Goal: Information Seeking & Learning: Learn about a topic

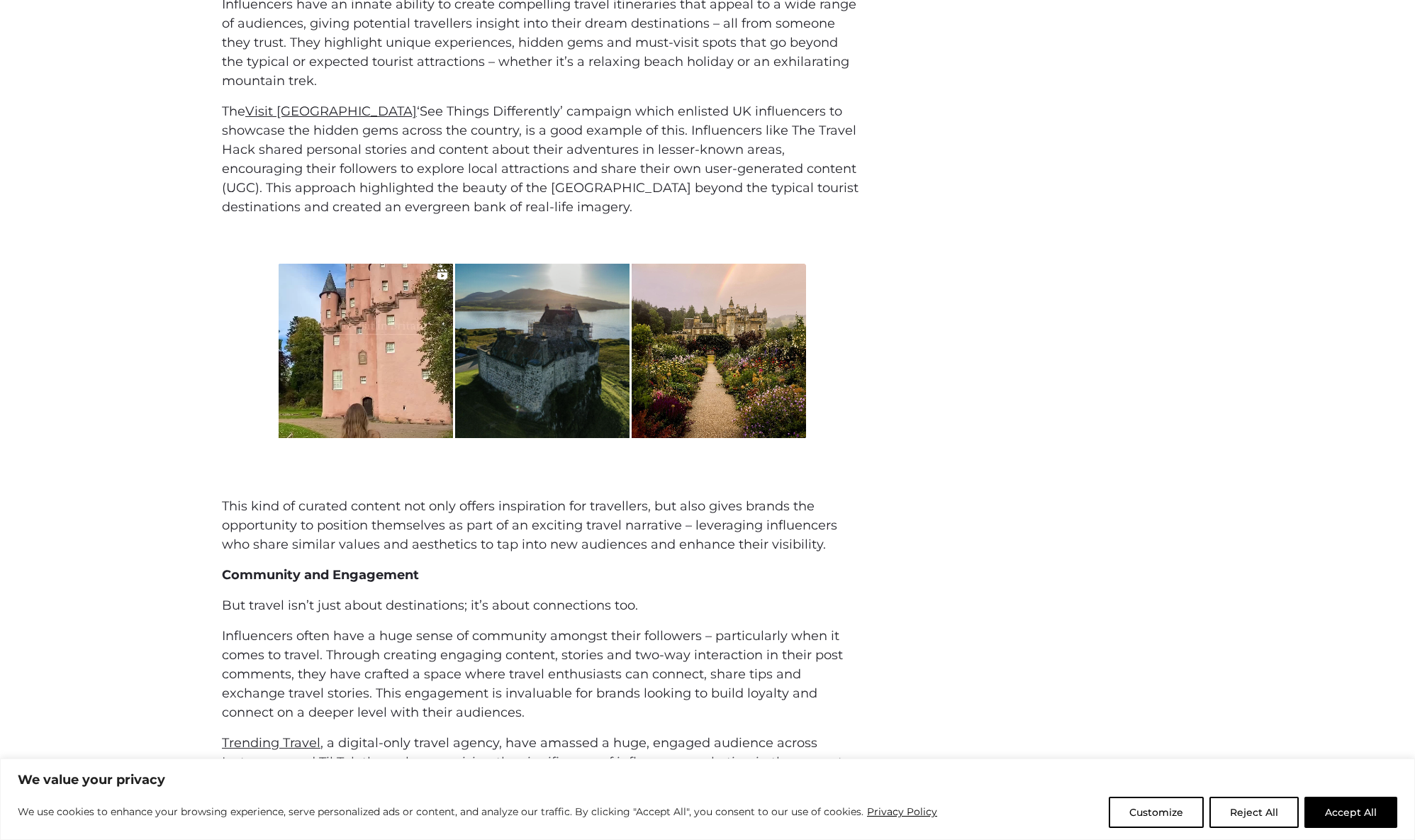
scroll to position [1440, 0]
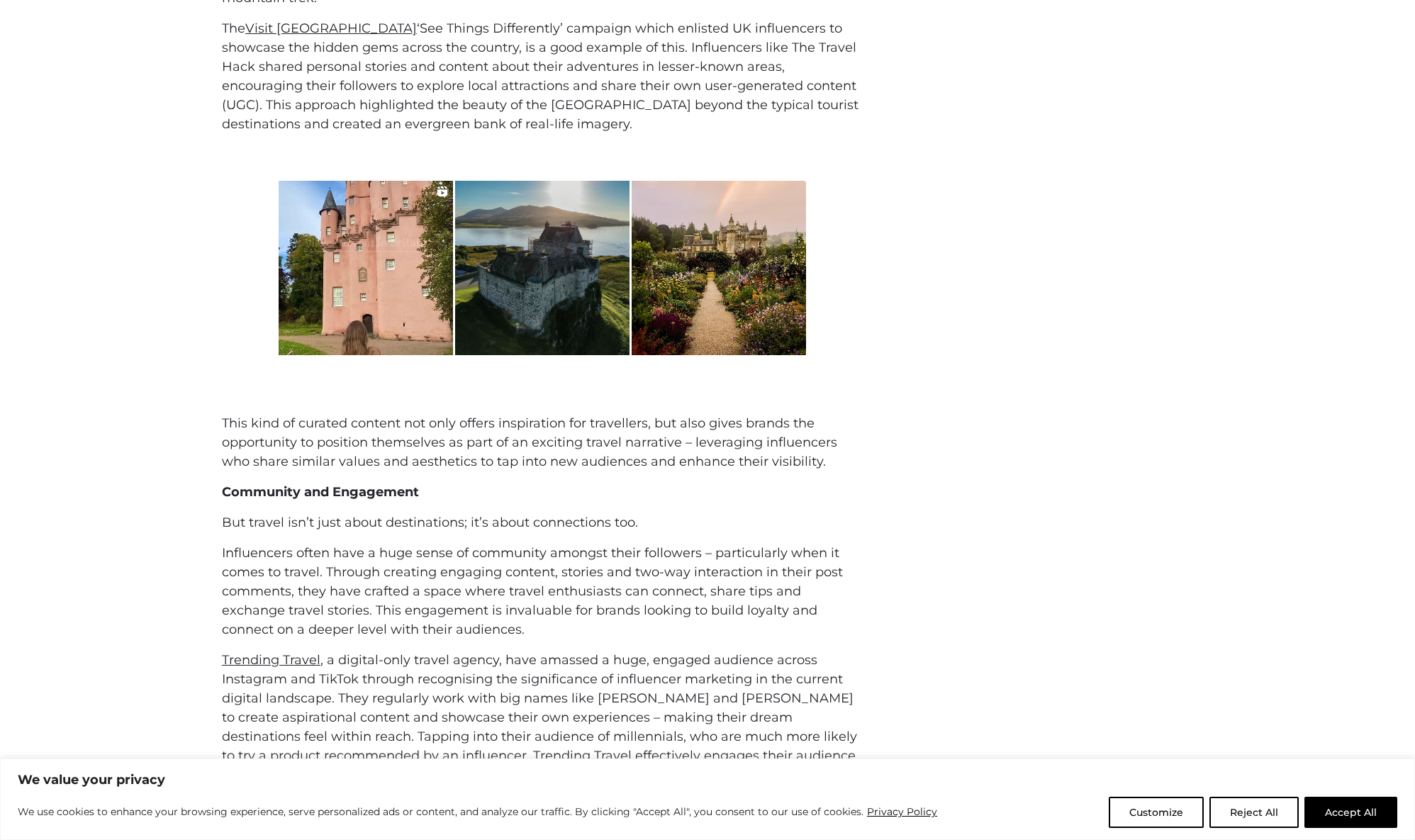
click at [304, 585] on p "Influencers often have a huge sense of community amongst their followers – part…" at bounding box center [541, 591] width 640 height 96
click at [584, 558] on p "Influencers often have a huge sense of community amongst their followers – part…" at bounding box center [541, 591] width 640 height 96
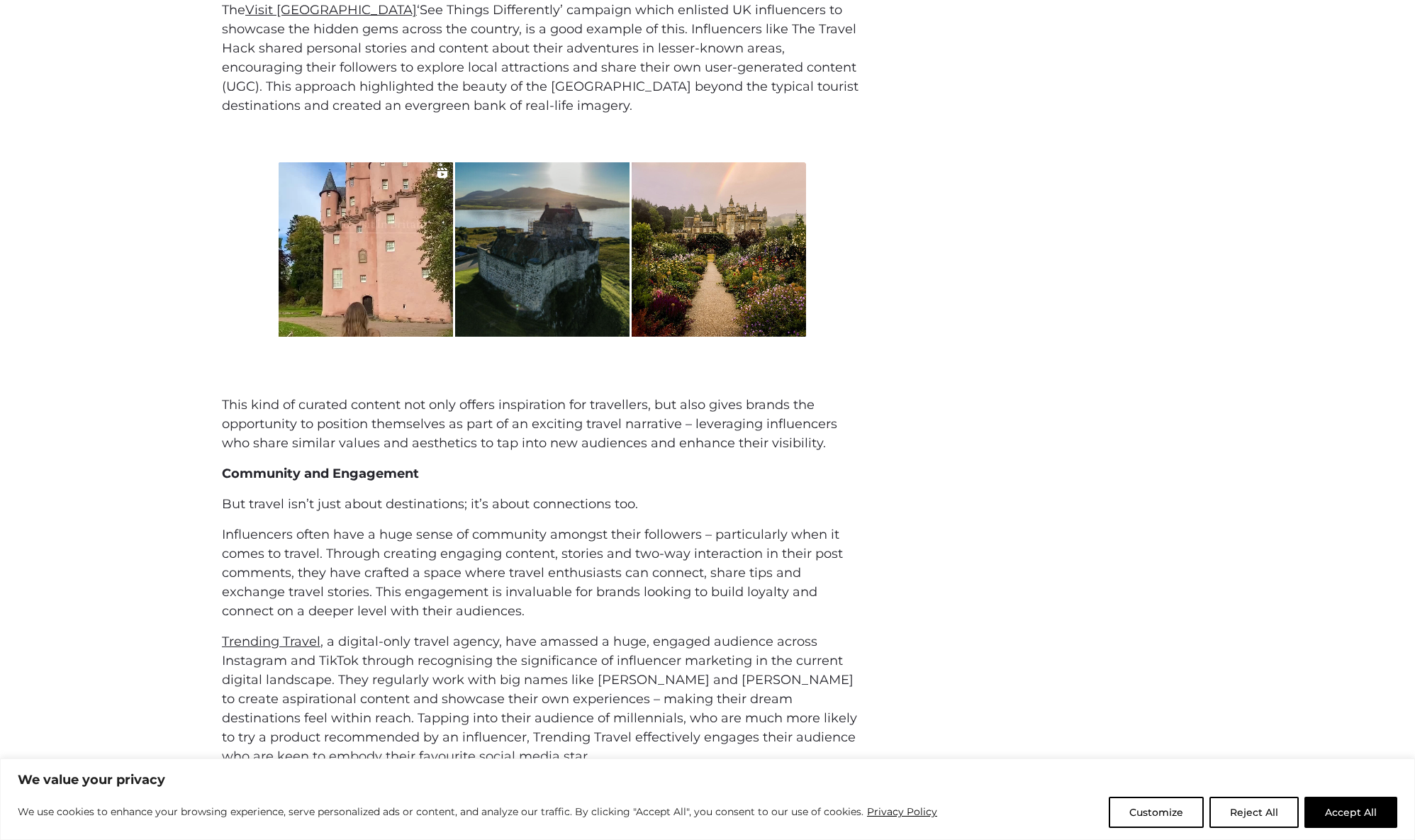
scroll to position [1513, 0]
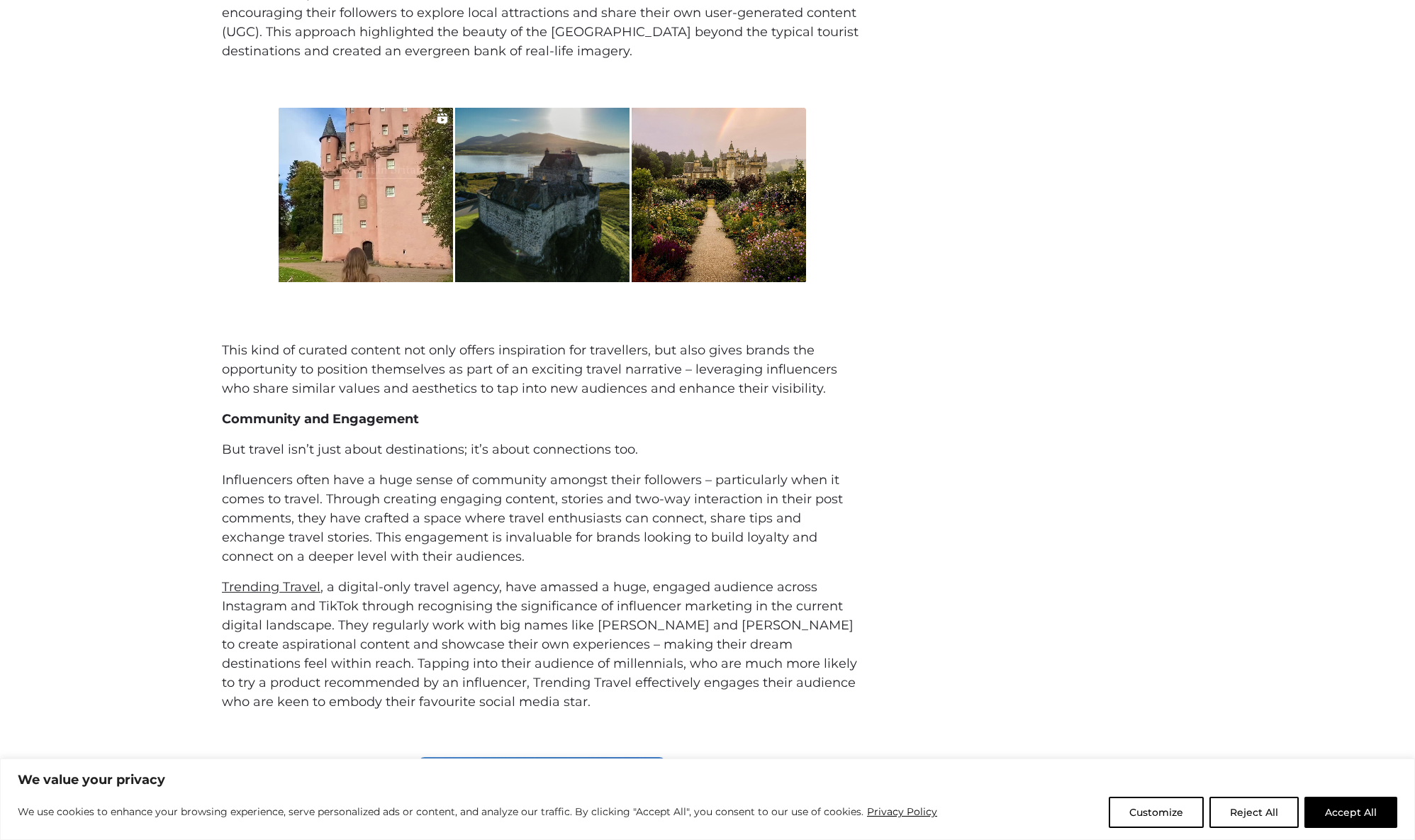
click at [581, 569] on div "This kind of curated content not only offers inspiration for travellers, but al…" at bounding box center [541, 526] width 640 height 371
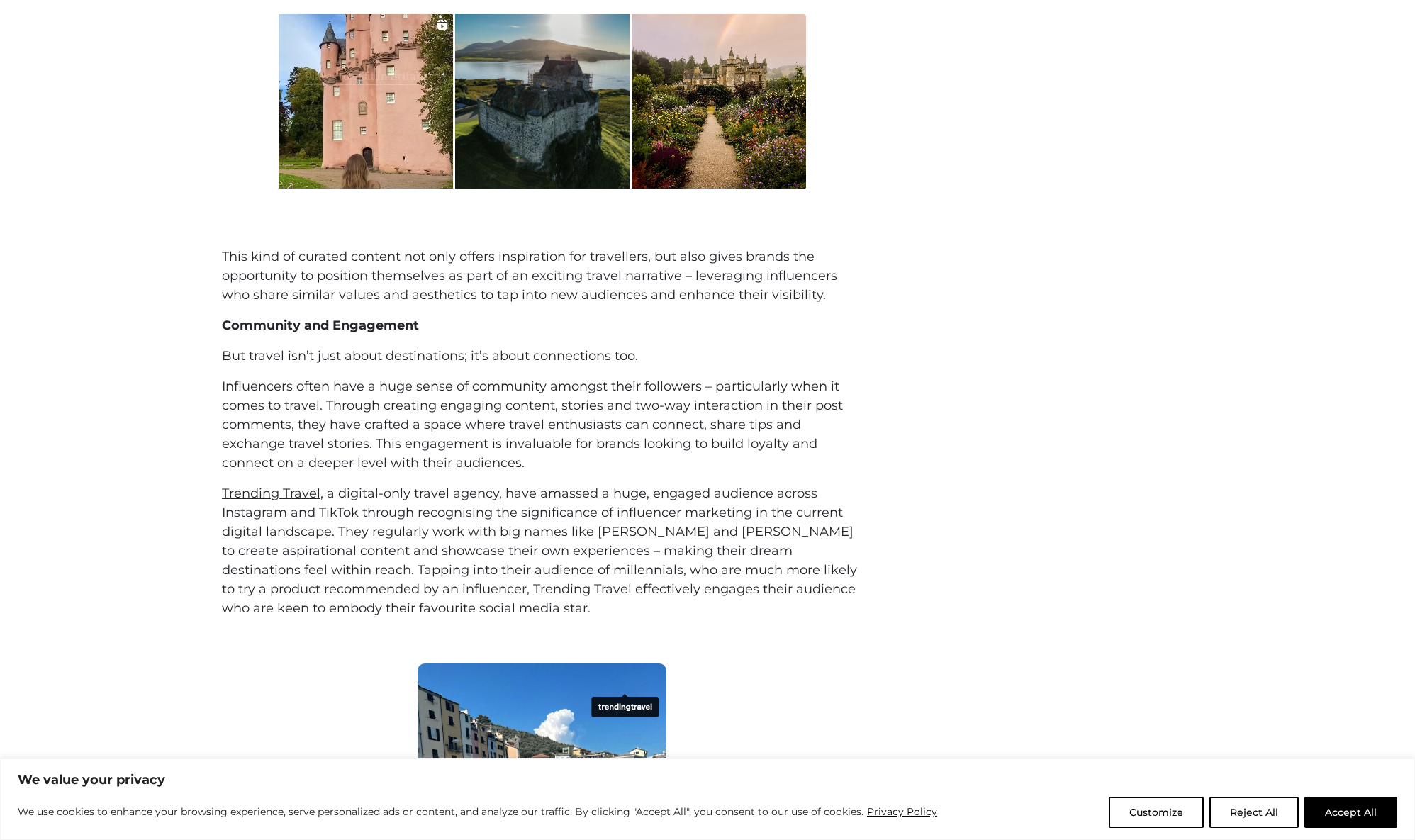
scroll to position [1620, 0]
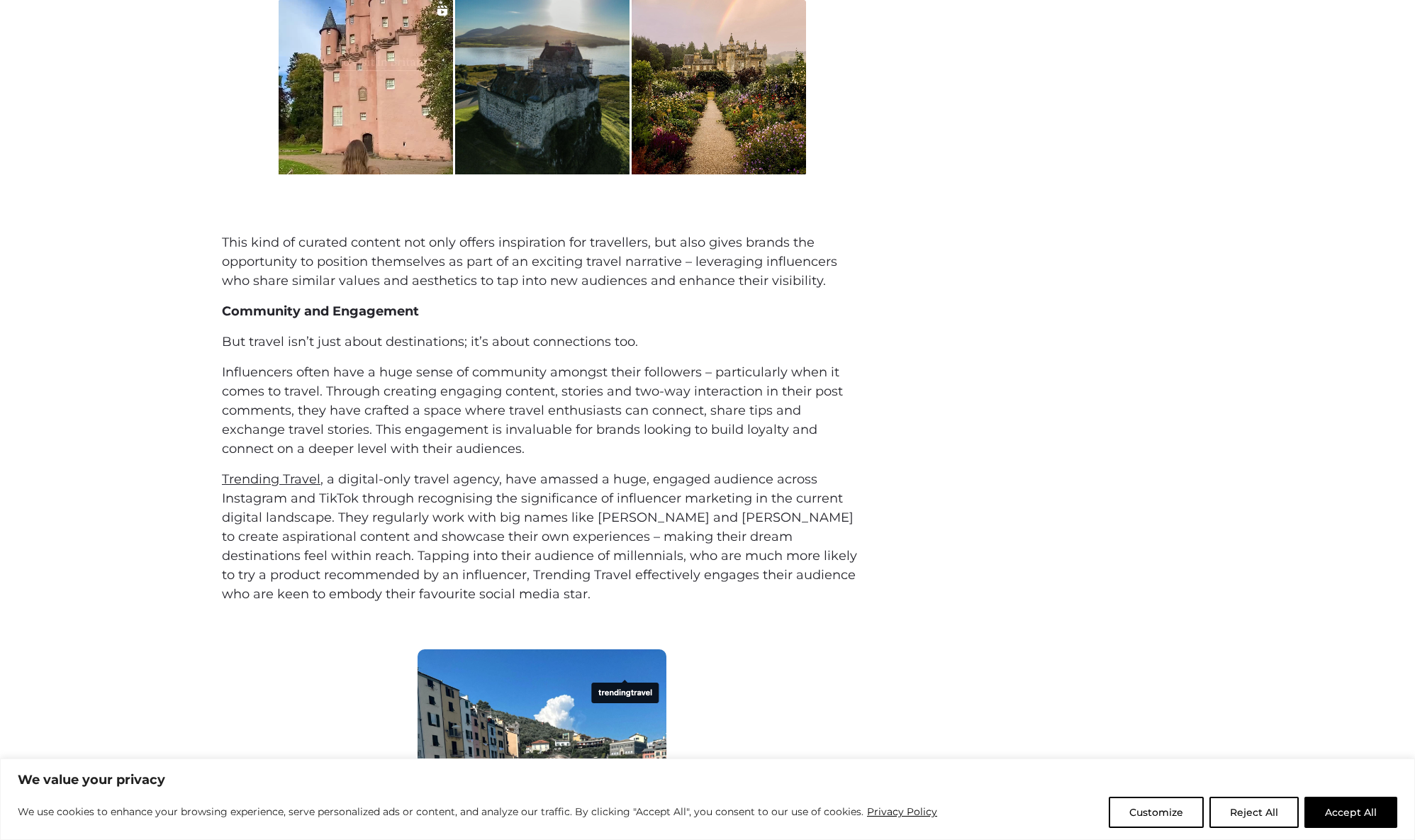
click at [593, 592] on p "Trending Travel , a digital-only travel agency, have amassed a huge, engaged au…" at bounding box center [541, 536] width 640 height 134
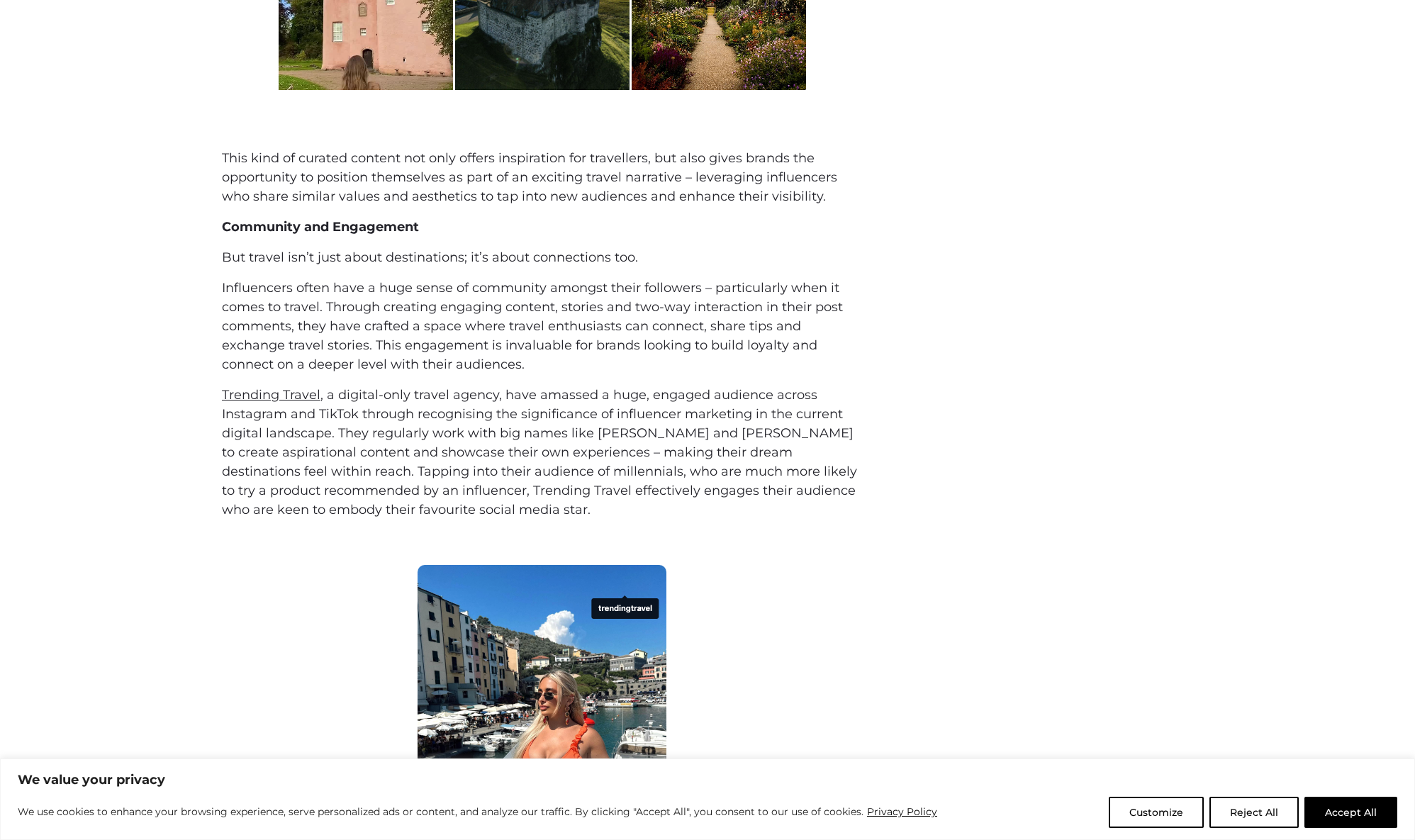
scroll to position [1680, 0]
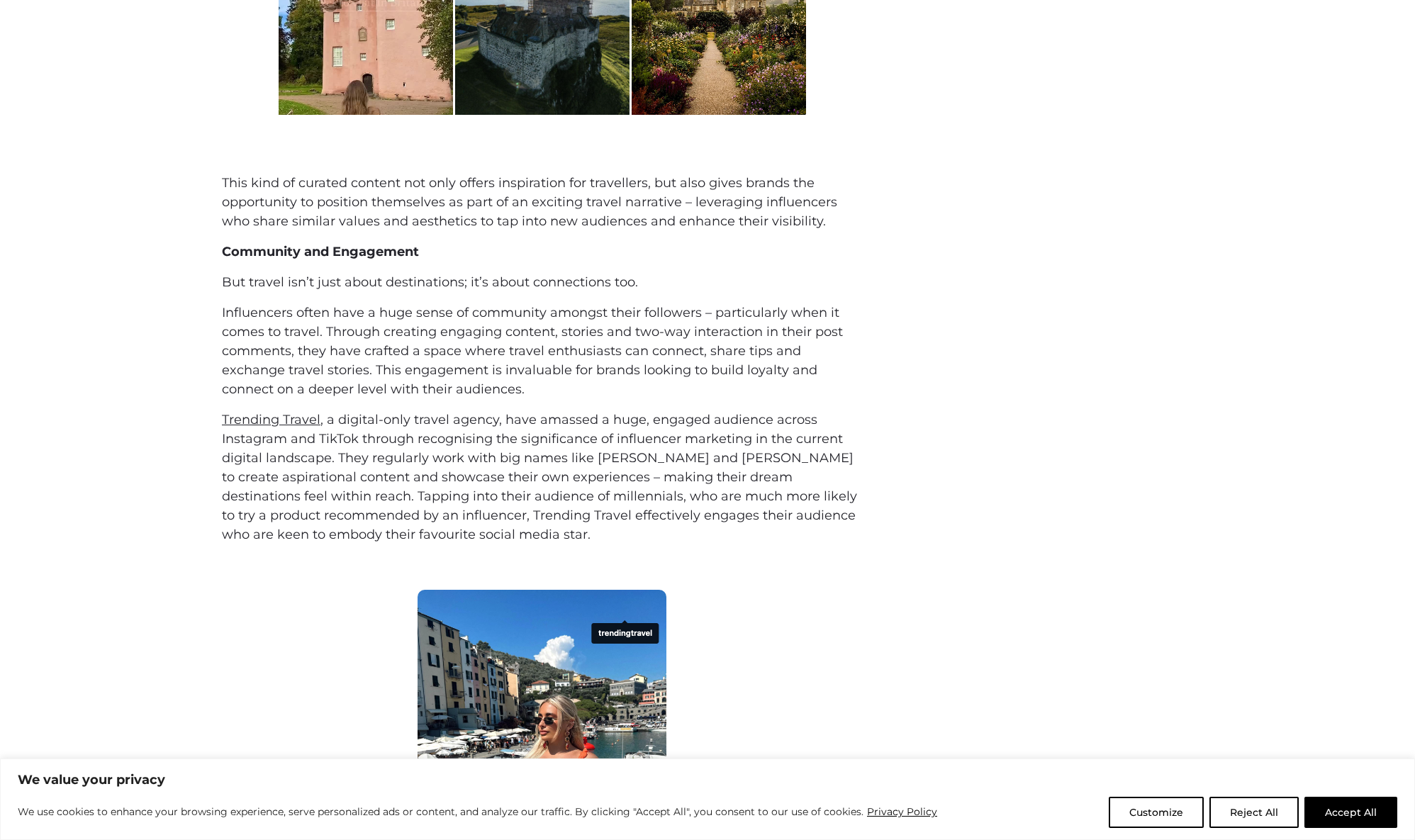
click at [489, 495] on p "Trending Travel , a digital-only travel agency, have amassed a huge, engaged au…" at bounding box center [541, 477] width 640 height 134
drag, startPoint x: 409, startPoint y: 419, endPoint x: 657, endPoint y: 428, distance: 248.2
click at [657, 428] on p "Trending Travel , a digital-only travel agency, have amassed a huge, engaged au…" at bounding box center [541, 477] width 640 height 134
click at [688, 428] on p "Trending Travel , a digital-only travel agency, have amassed a huge, engaged au…" at bounding box center [541, 477] width 640 height 134
drag, startPoint x: 528, startPoint y: 446, endPoint x: 794, endPoint y: 446, distance: 266.0
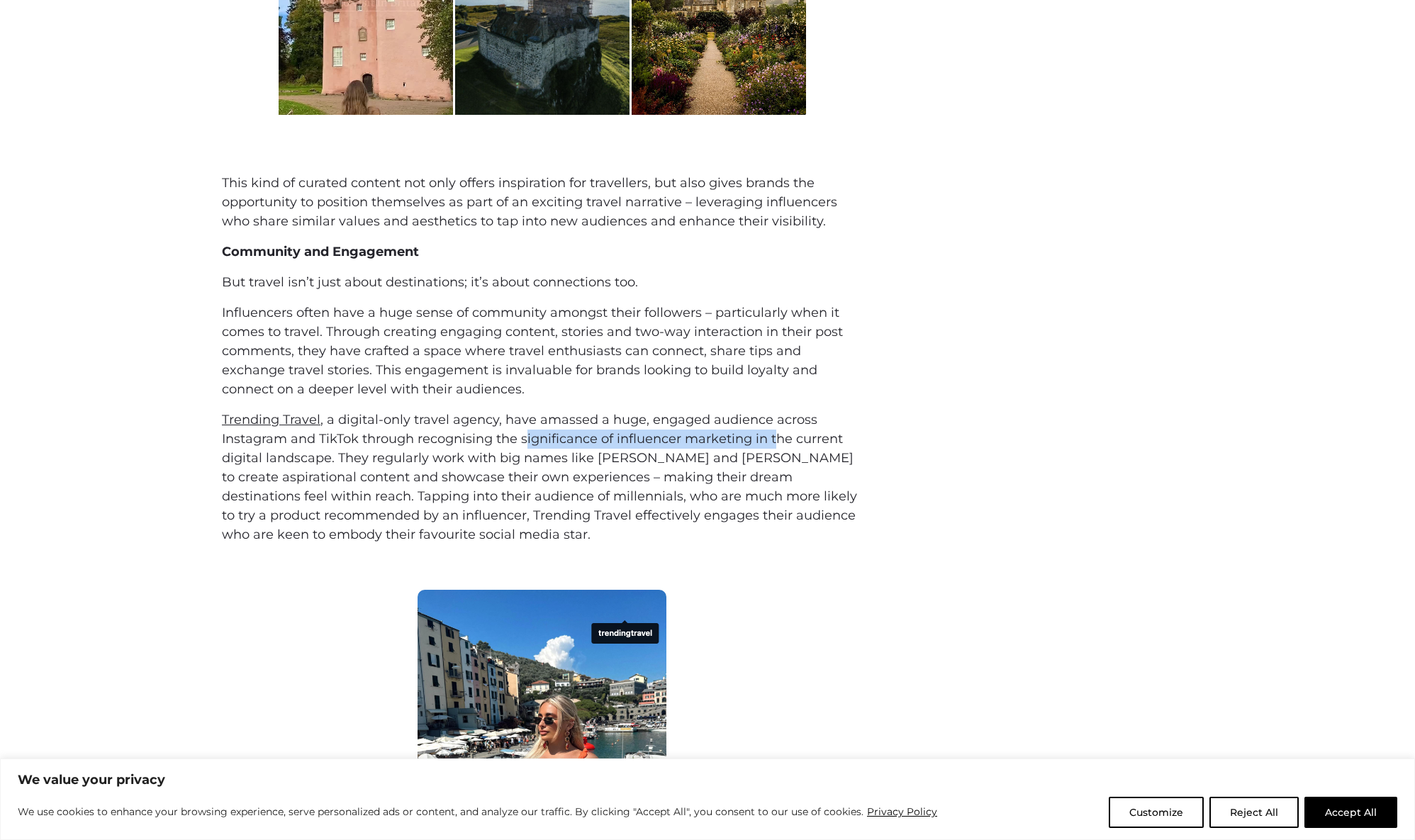
click at [791, 446] on p "Trending Travel , a digital-only travel agency, have amassed a huge, engaged au…" at bounding box center [541, 477] width 640 height 134
click at [791, 468] on p "Trending Travel , a digital-only travel agency, have amassed a huge, engaged au…" at bounding box center [541, 477] width 640 height 134
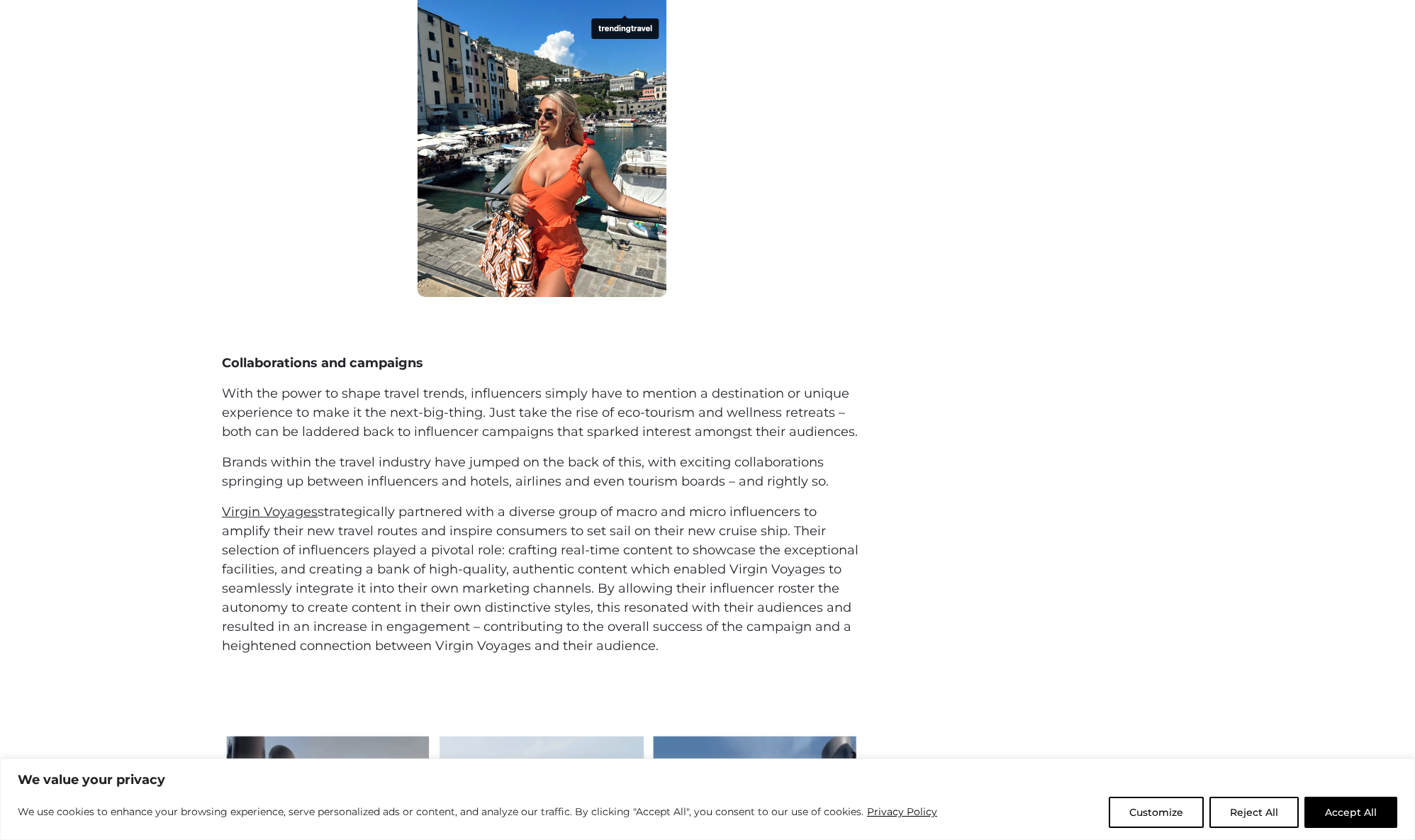
scroll to position [2308, 0]
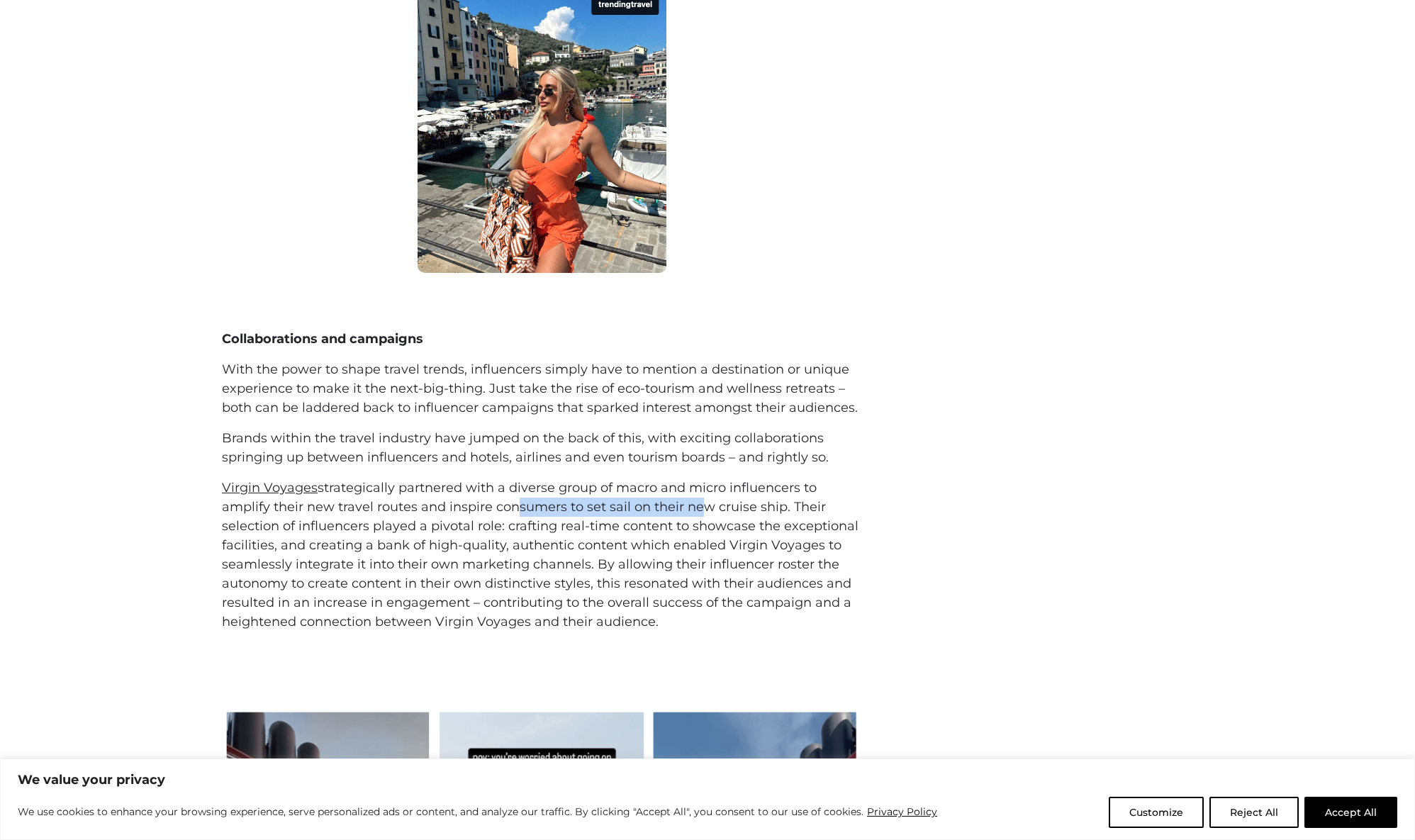
drag, startPoint x: 509, startPoint y: 511, endPoint x: 700, endPoint y: 509, distance: 191.0
click at [692, 510] on p "Virgin Voyages strategically partnered with a diverse group of macro and micro …" at bounding box center [541, 555] width 640 height 153
click at [747, 511] on p "Virgin Voyages strategically partnered with a diverse group of macro and micro …" at bounding box center [541, 555] width 640 height 153
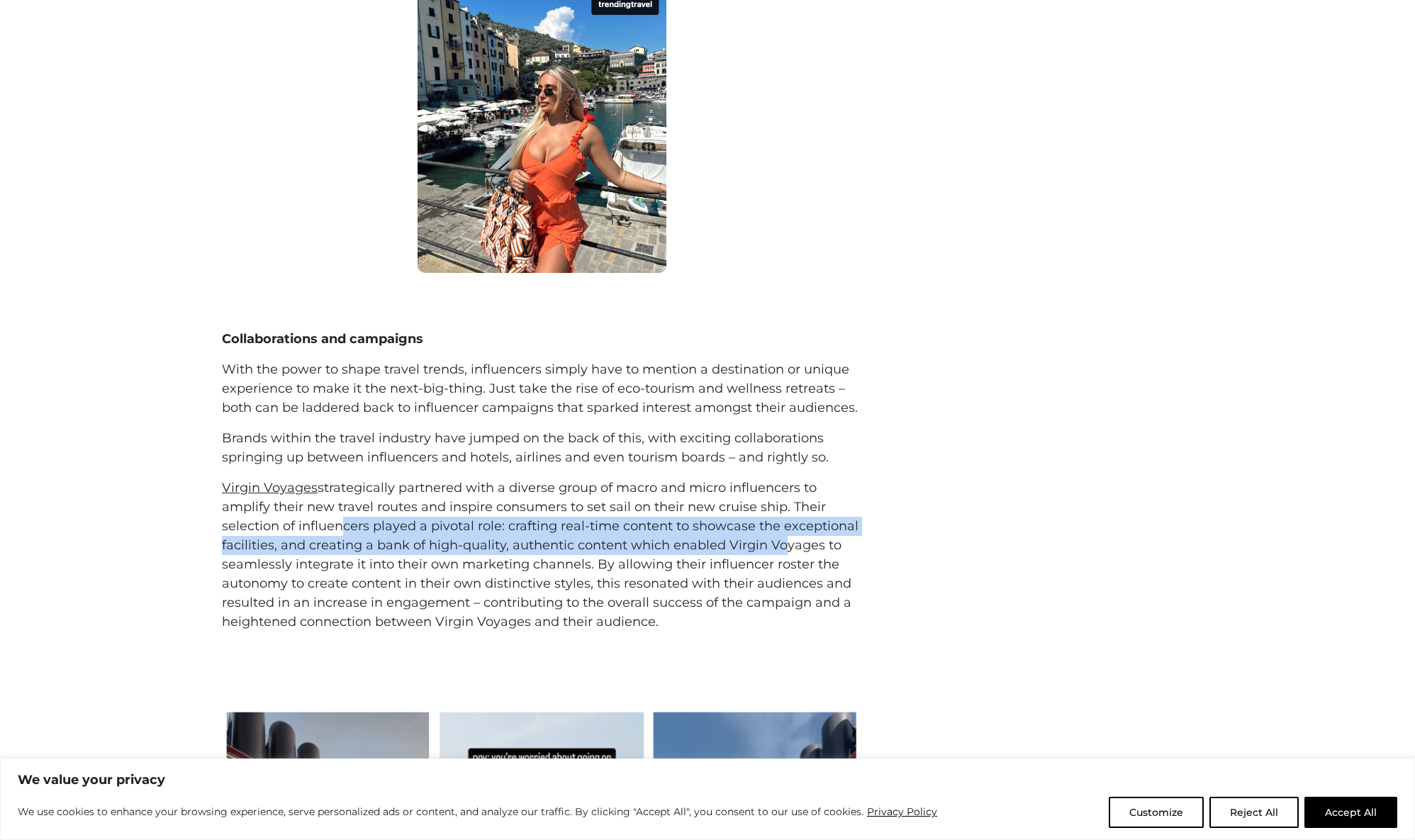
drag, startPoint x: 331, startPoint y: 527, endPoint x: 778, endPoint y: 539, distance: 447.2
click at [778, 539] on p "Virgin Voyages strategically partnered with a diverse group of macro and micro …" at bounding box center [541, 555] width 640 height 153
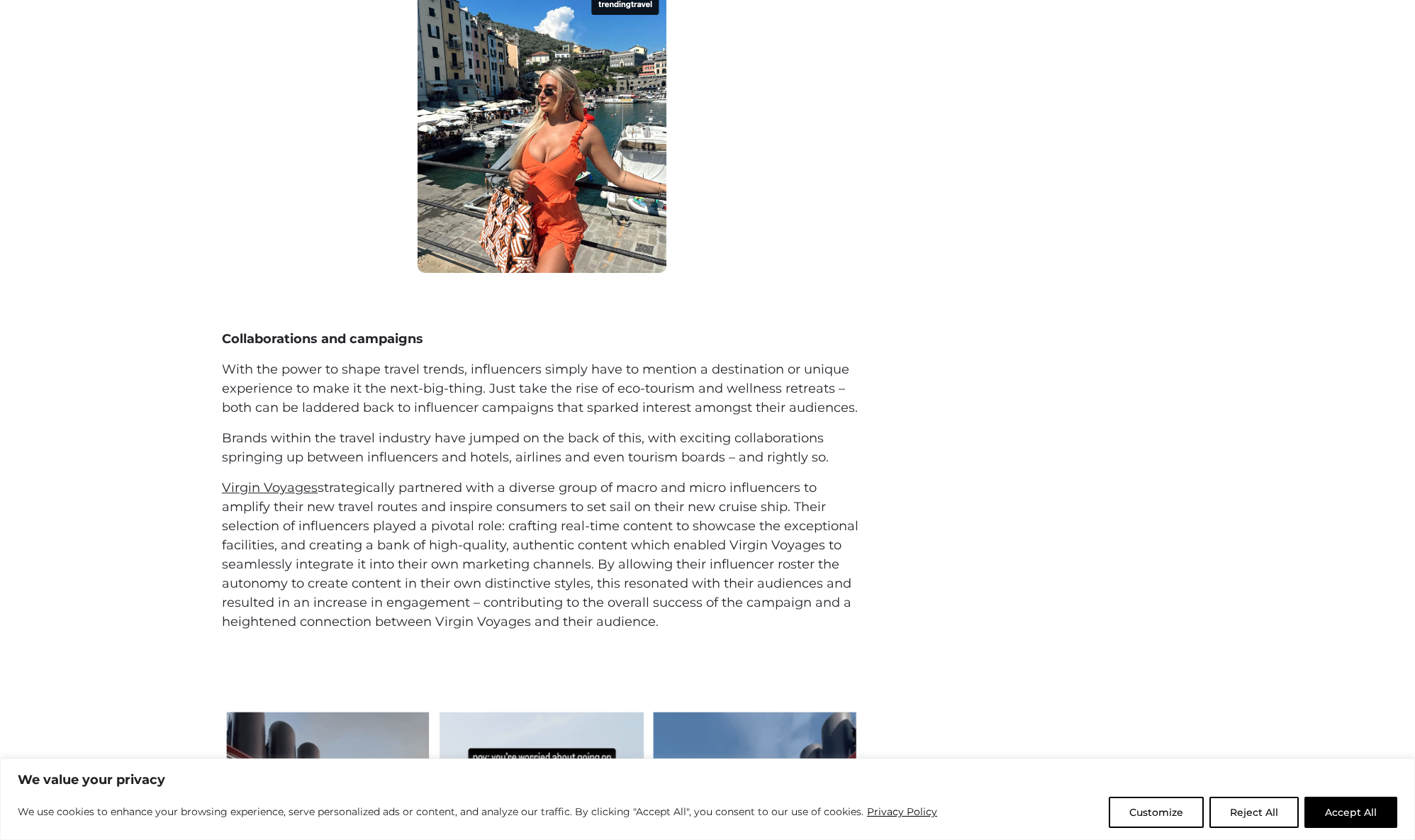
click at [741, 628] on p "Virgin Voyages strategically partnered with a diverse group of macro and micro …" at bounding box center [541, 555] width 640 height 153
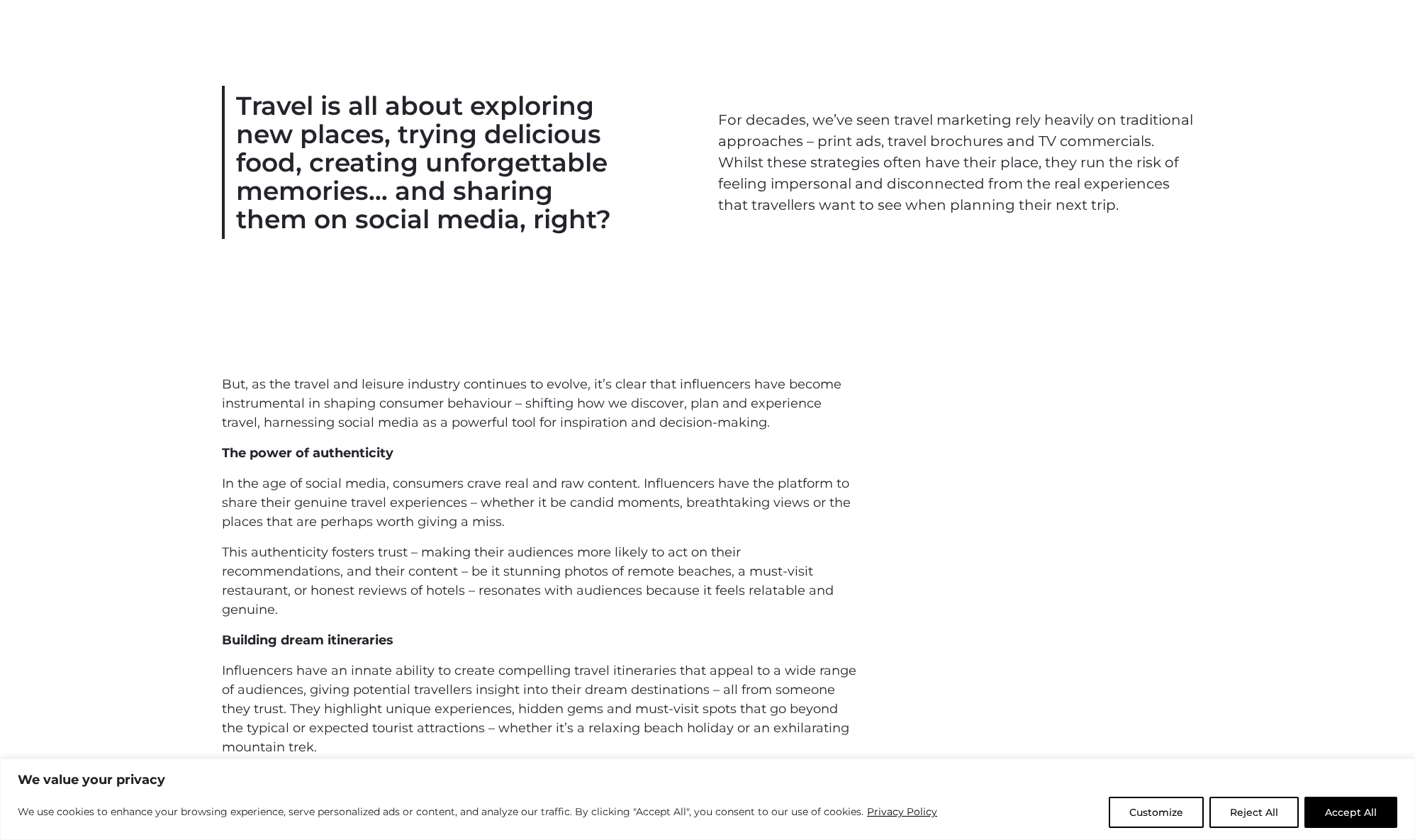
scroll to position [709, 0]
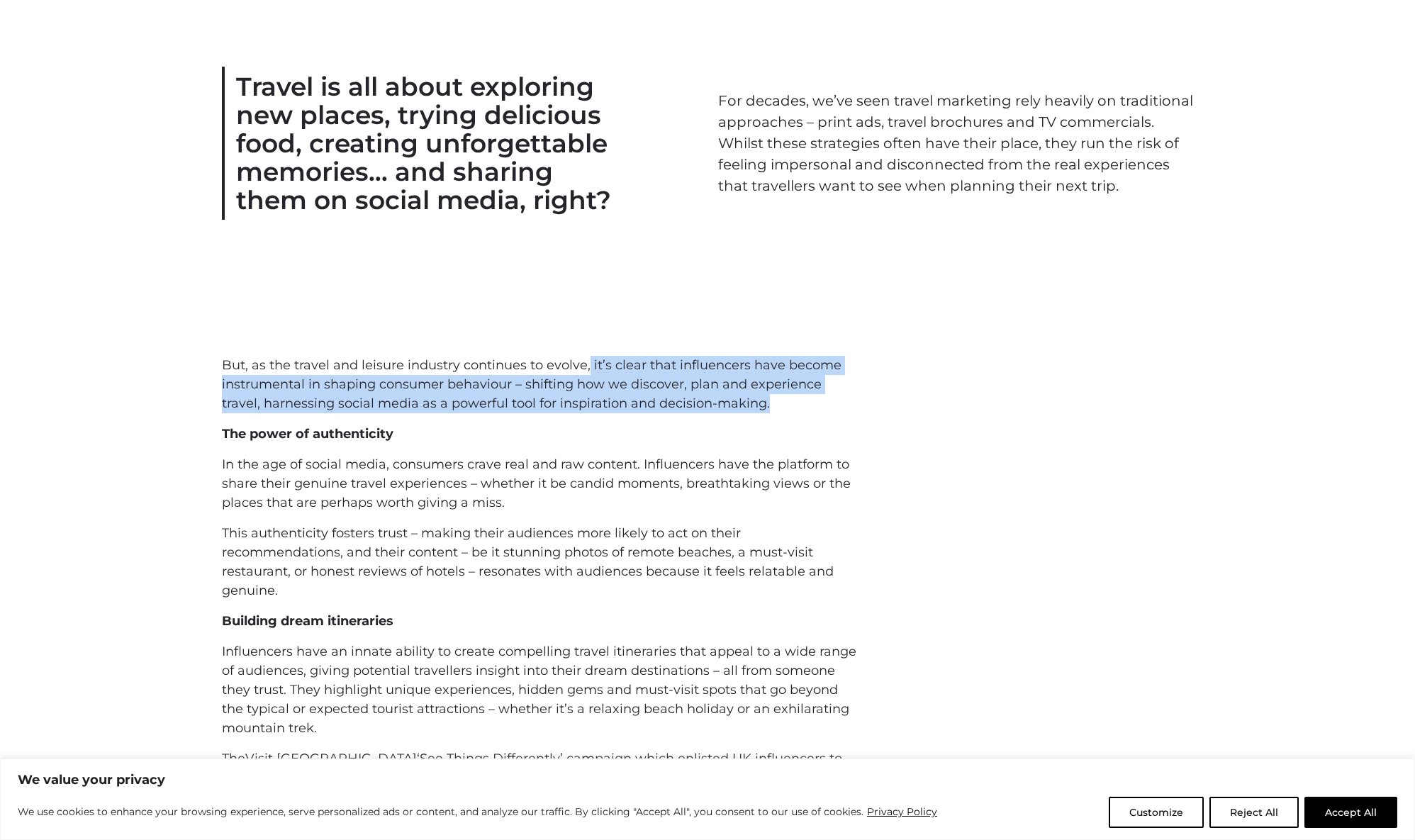
drag, startPoint x: 587, startPoint y: 364, endPoint x: 856, endPoint y: 401, distance: 271.5
click at [856, 401] on p "But, as the travel and leisure industry continues to evolve, it’s clear that in…" at bounding box center [541, 385] width 640 height 57
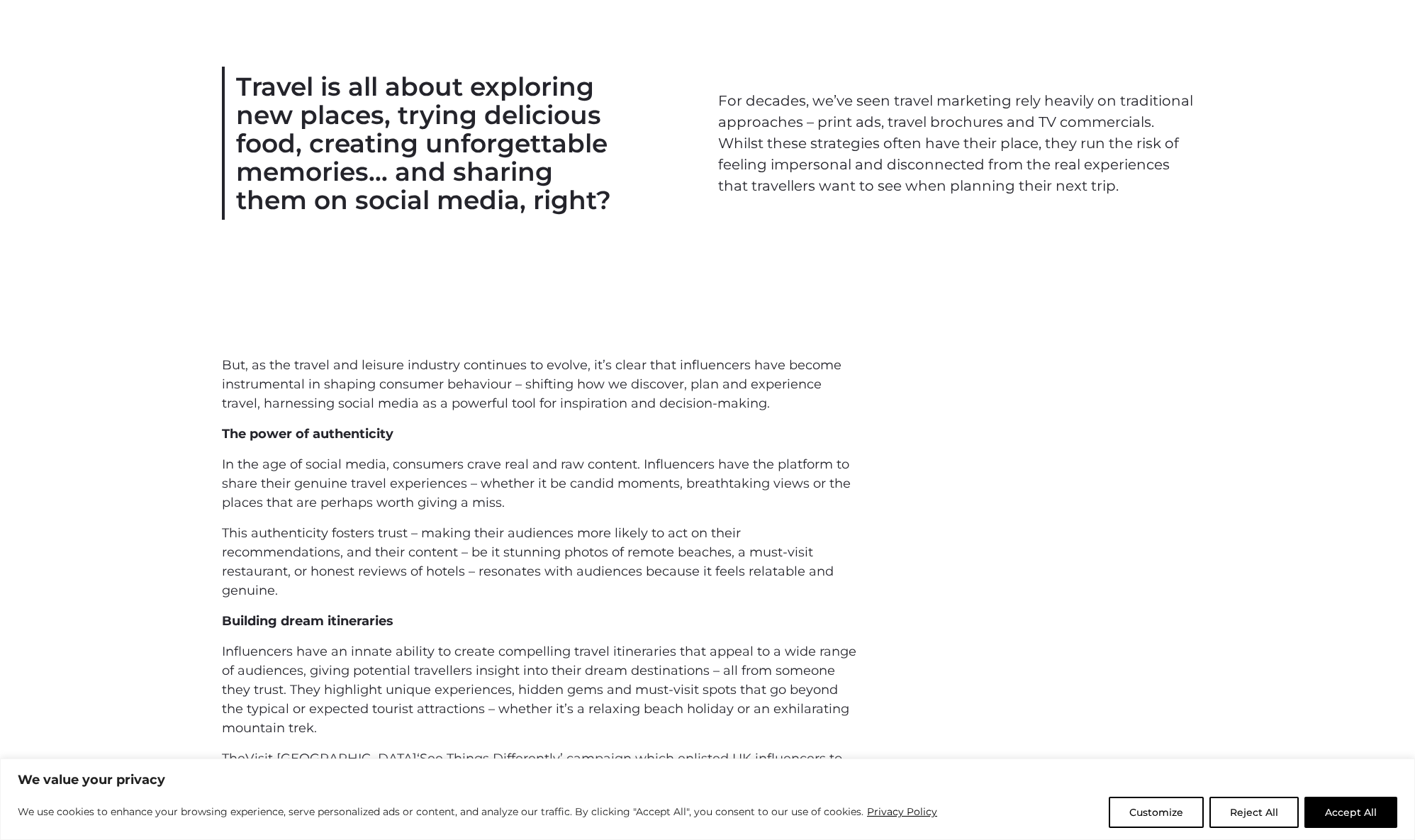
click at [818, 504] on p "In the age of social media, consumers crave real and raw content. Influencers h…" at bounding box center [541, 484] width 640 height 57
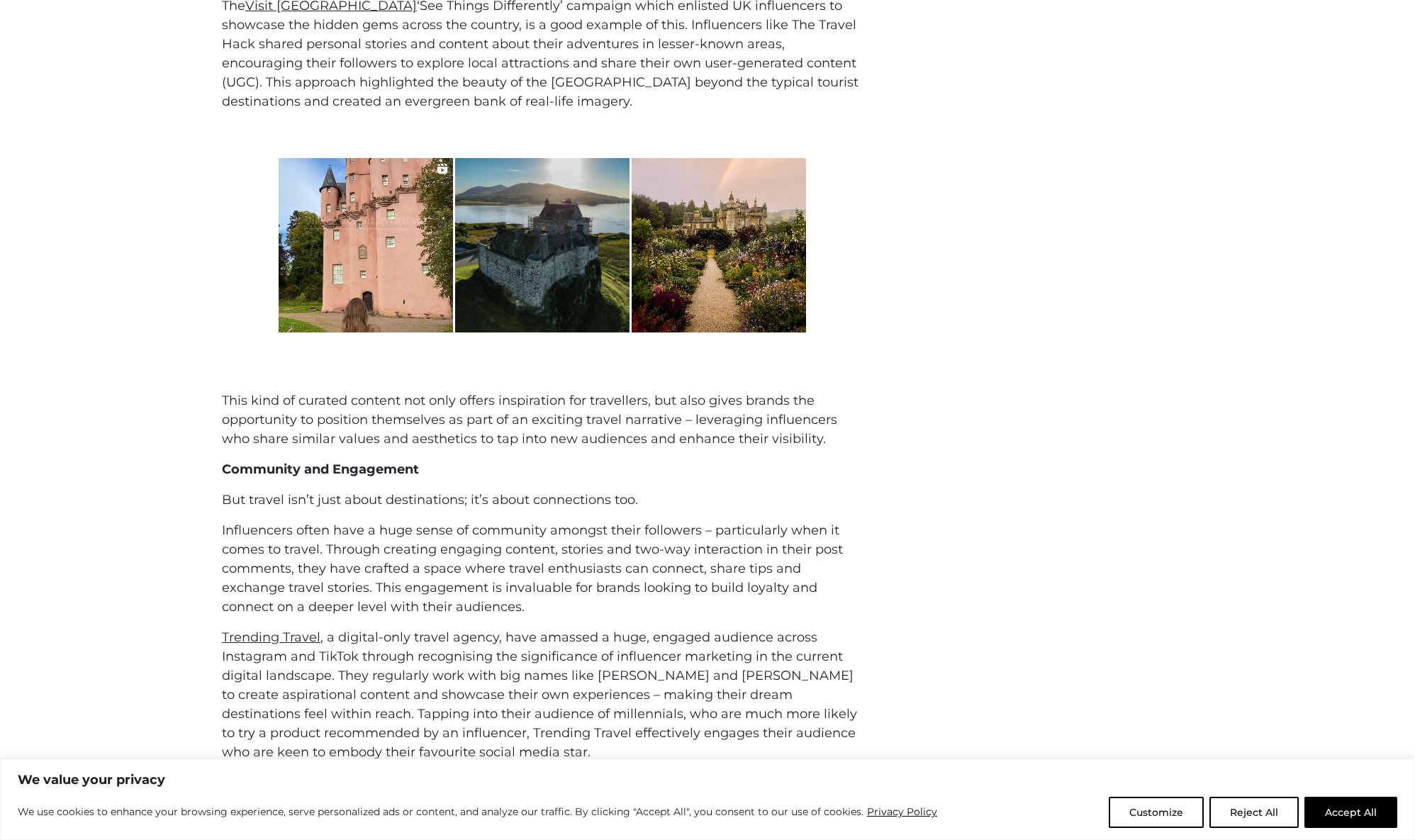
scroll to position [1463, 0]
click at [635, 594] on p "Influencers often have a huge sense of community amongst their followers – part…" at bounding box center [541, 567] width 640 height 96
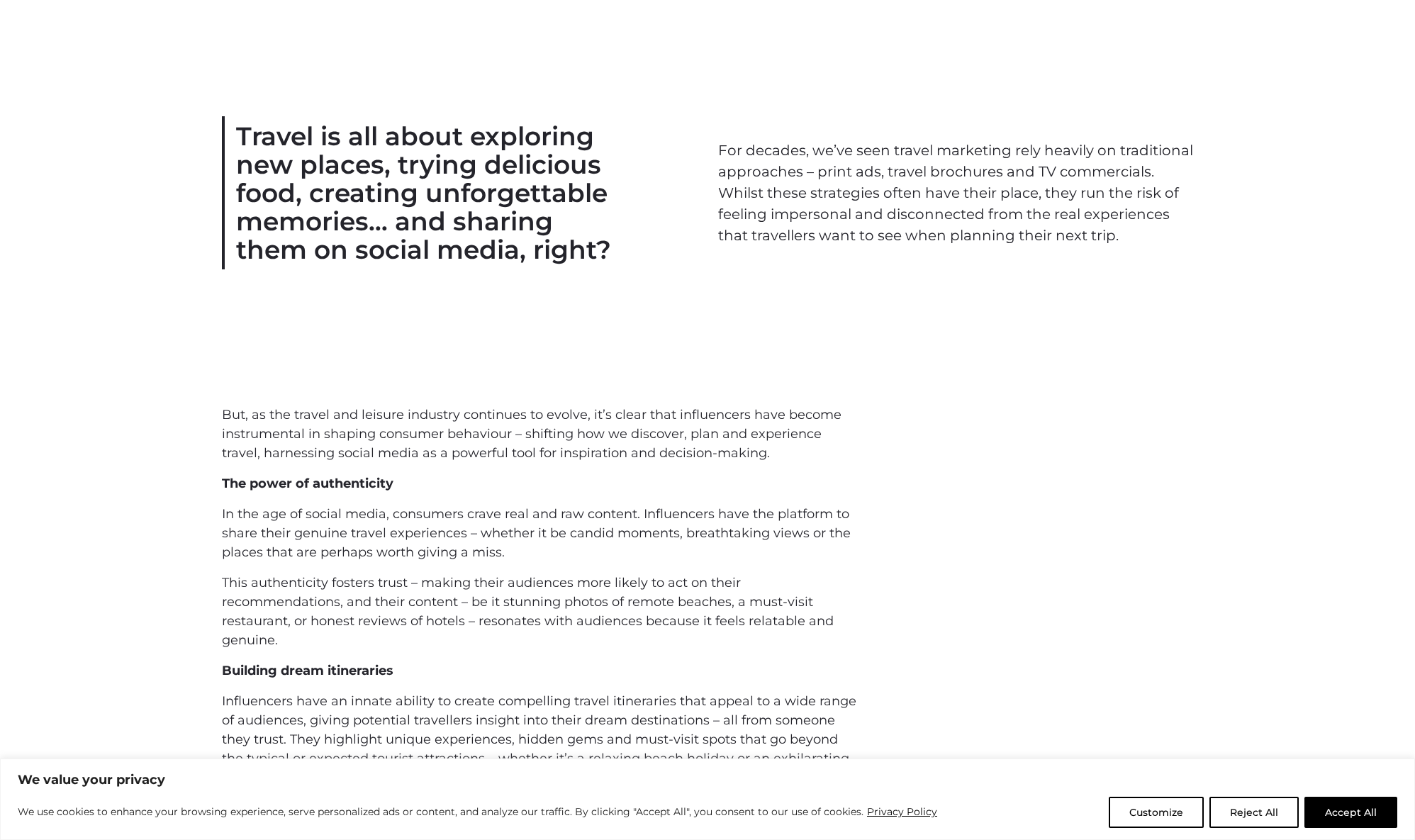
scroll to position [658, 0]
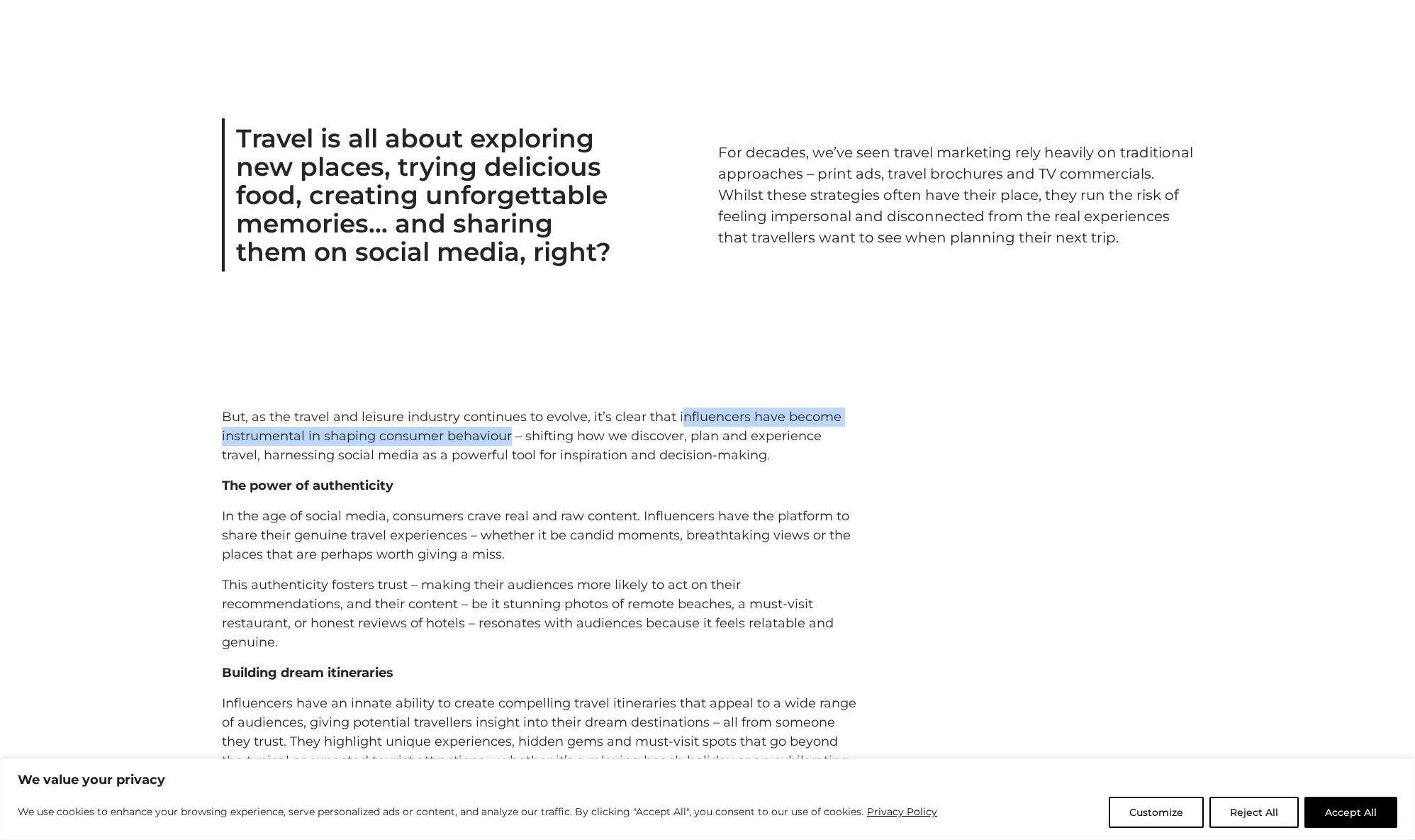
drag, startPoint x: 719, startPoint y: 417, endPoint x: 512, endPoint y: 432, distance: 207.5
click at [512, 432] on p "But, as the travel and leisure industry continues to evolve, it’s clear that in…" at bounding box center [541, 436] width 640 height 57
click at [676, 446] on p "But, as the travel and leisure industry continues to evolve, it’s clear that in…" at bounding box center [541, 436] width 640 height 57
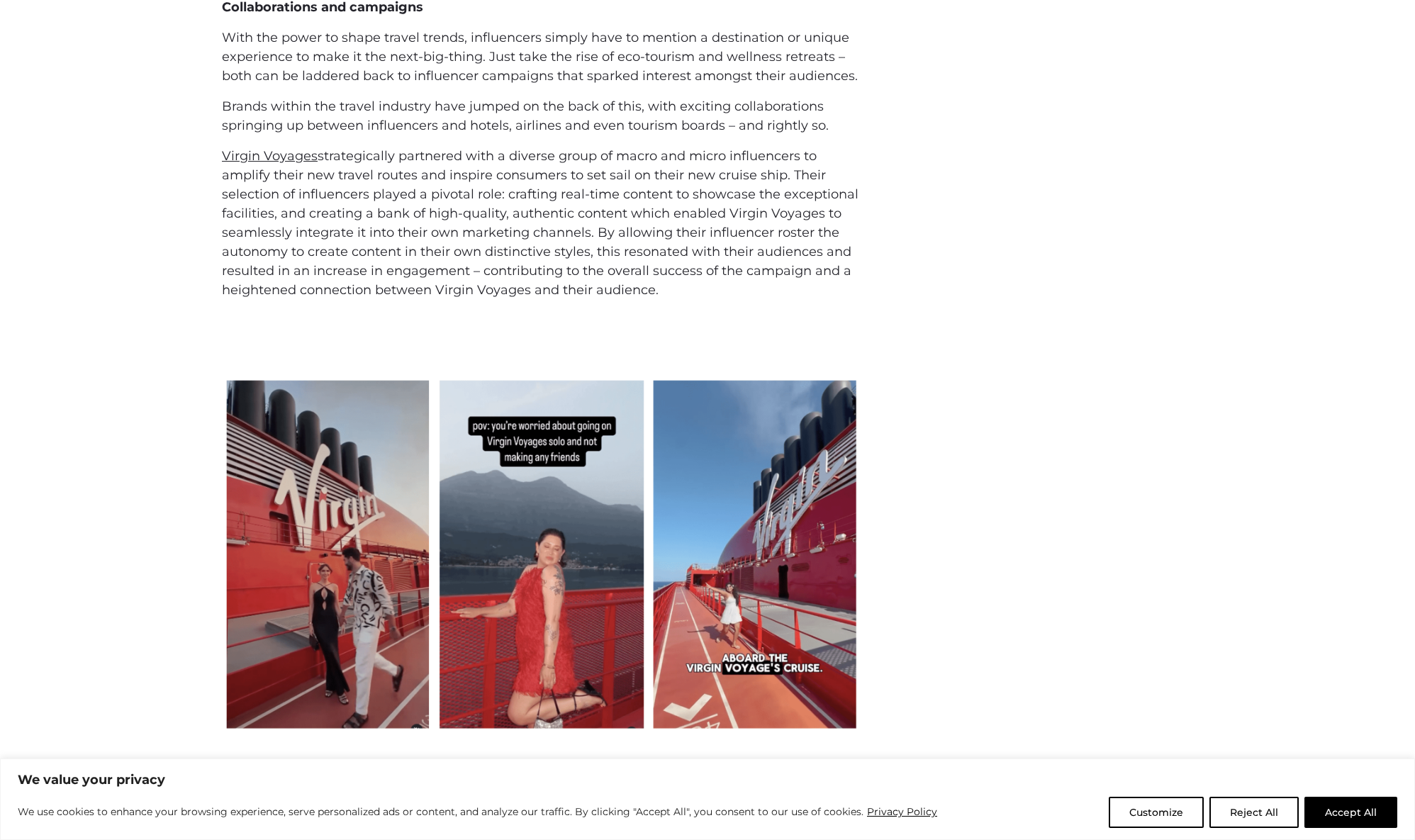
scroll to position [2619, 0]
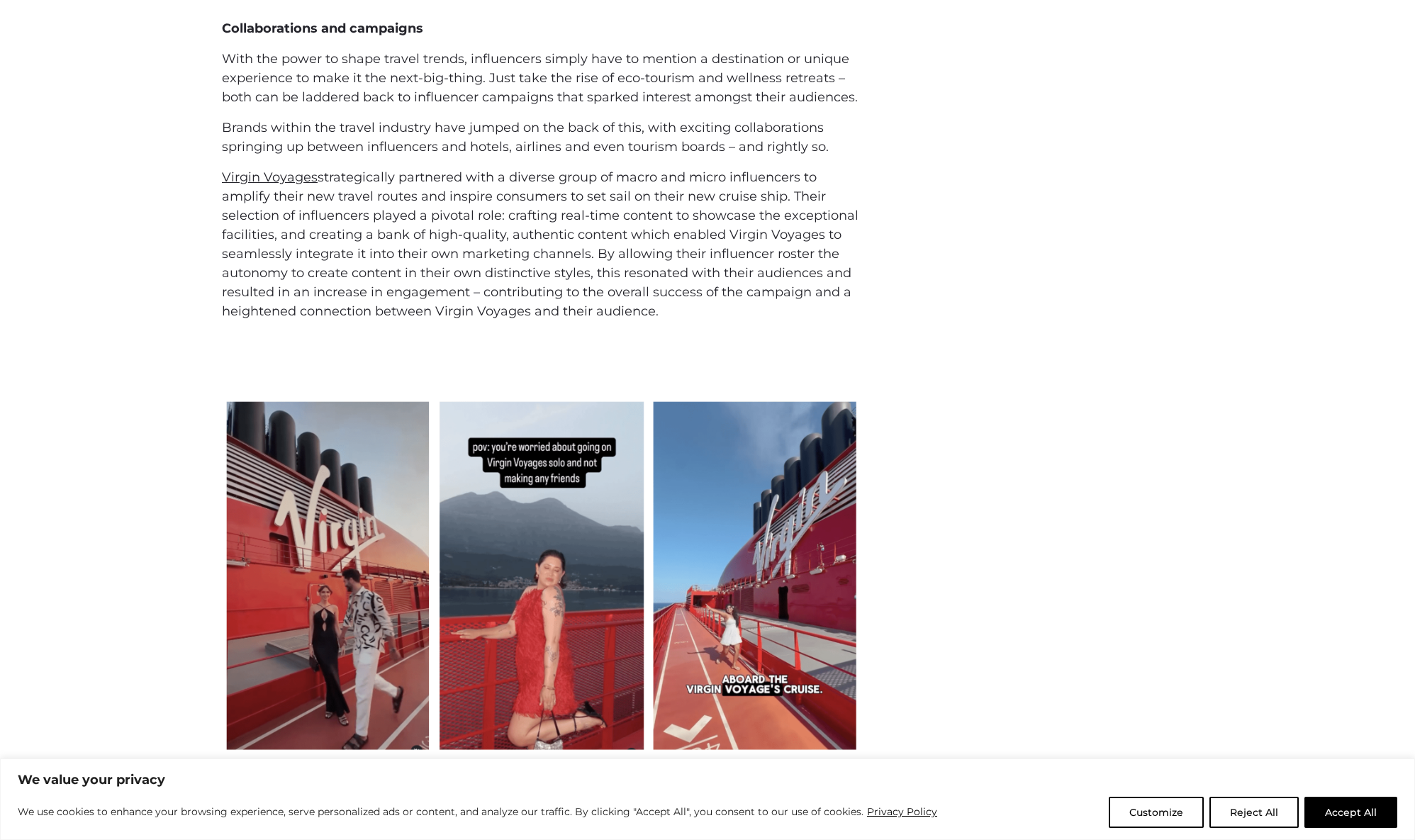
click at [291, 174] on link "Virgin Voyages" at bounding box center [269, 177] width 96 height 16
drag, startPoint x: 184, startPoint y: 179, endPoint x: 802, endPoint y: 314, distance: 632.6
click at [802, 314] on div "Collaborations and campaigns With the power to shape travel trends, influencers…" at bounding box center [708, 185] width 1415 height 332
copy p "Virgin Voyages strategically partnered with a diverse group of macro and micro …"
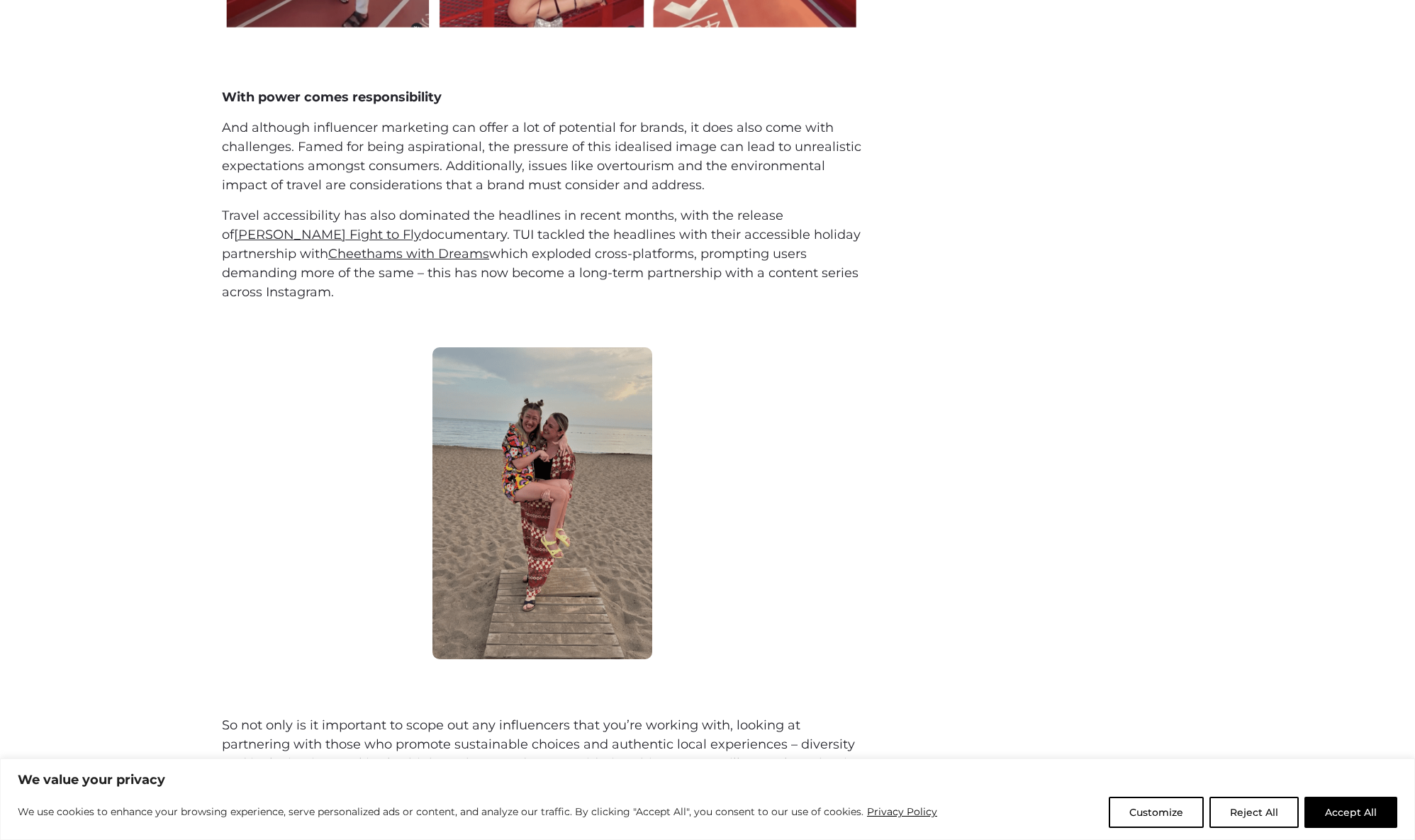
scroll to position [3341, 0]
drag, startPoint x: 453, startPoint y: 233, endPoint x: 479, endPoint y: 229, distance: 26.3
click at [479, 229] on p "Travel accessibility has also dominated the headlines in recent months, with th…" at bounding box center [541, 253] width 640 height 96
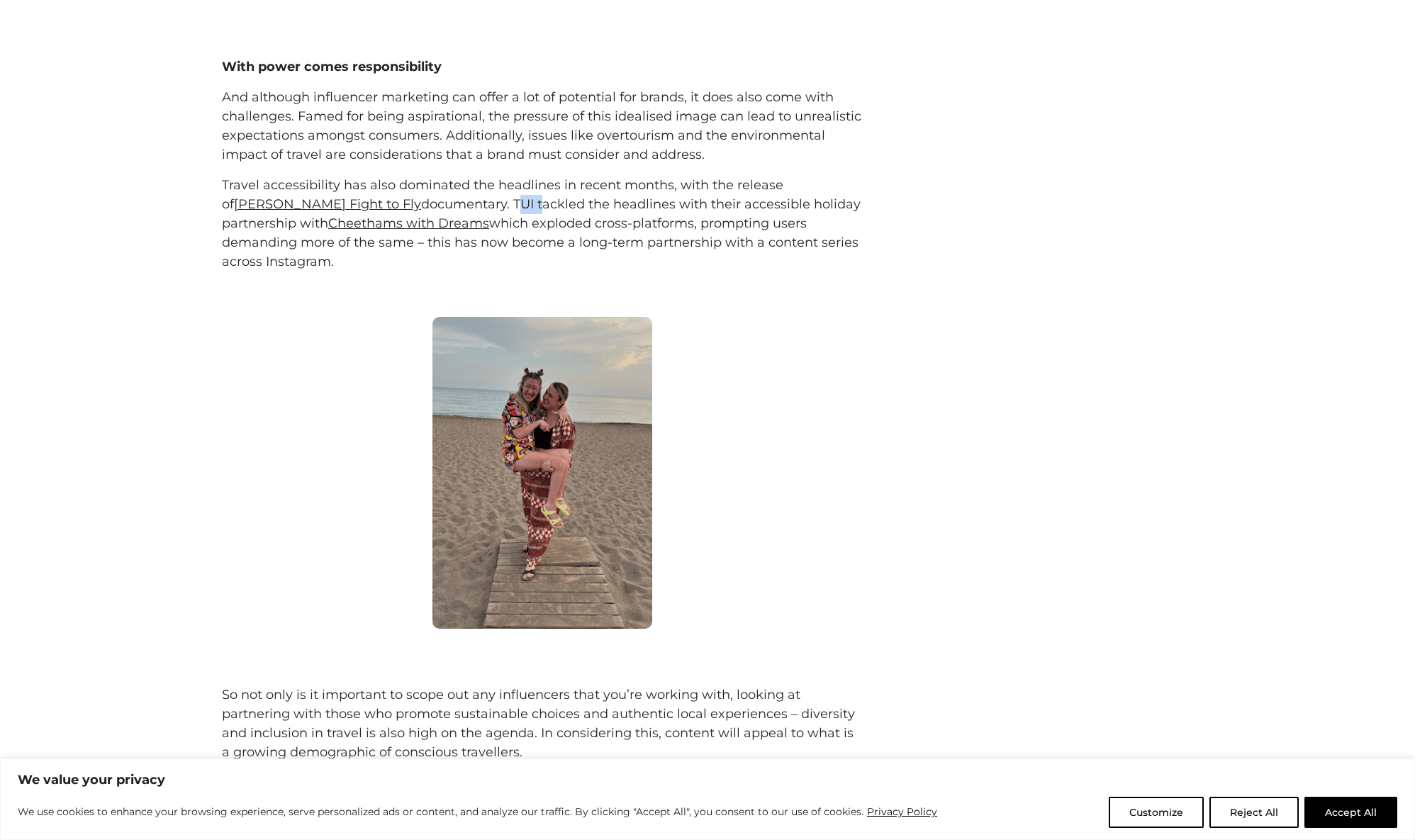
scroll to position [3364, 0]
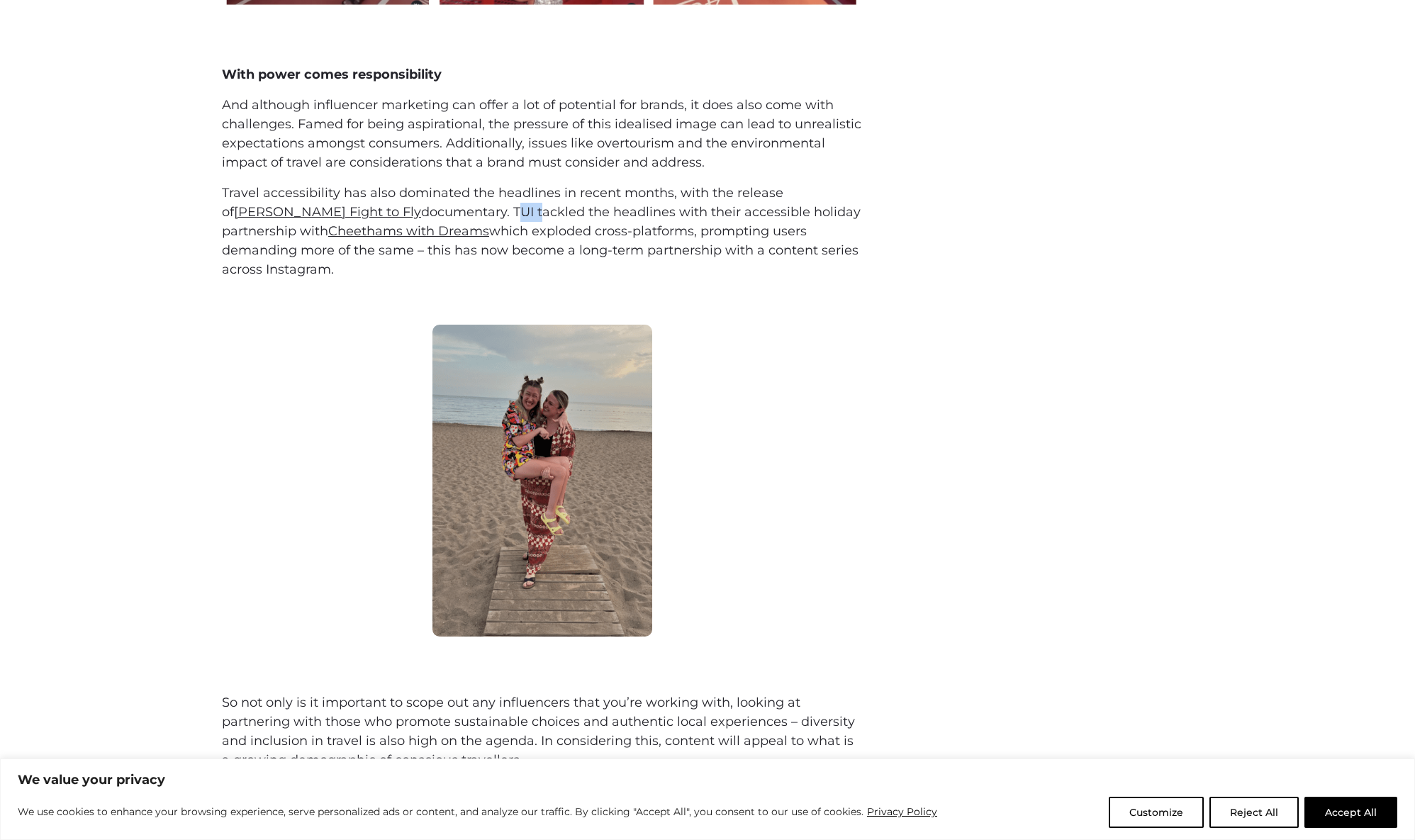
copy p "TUI"
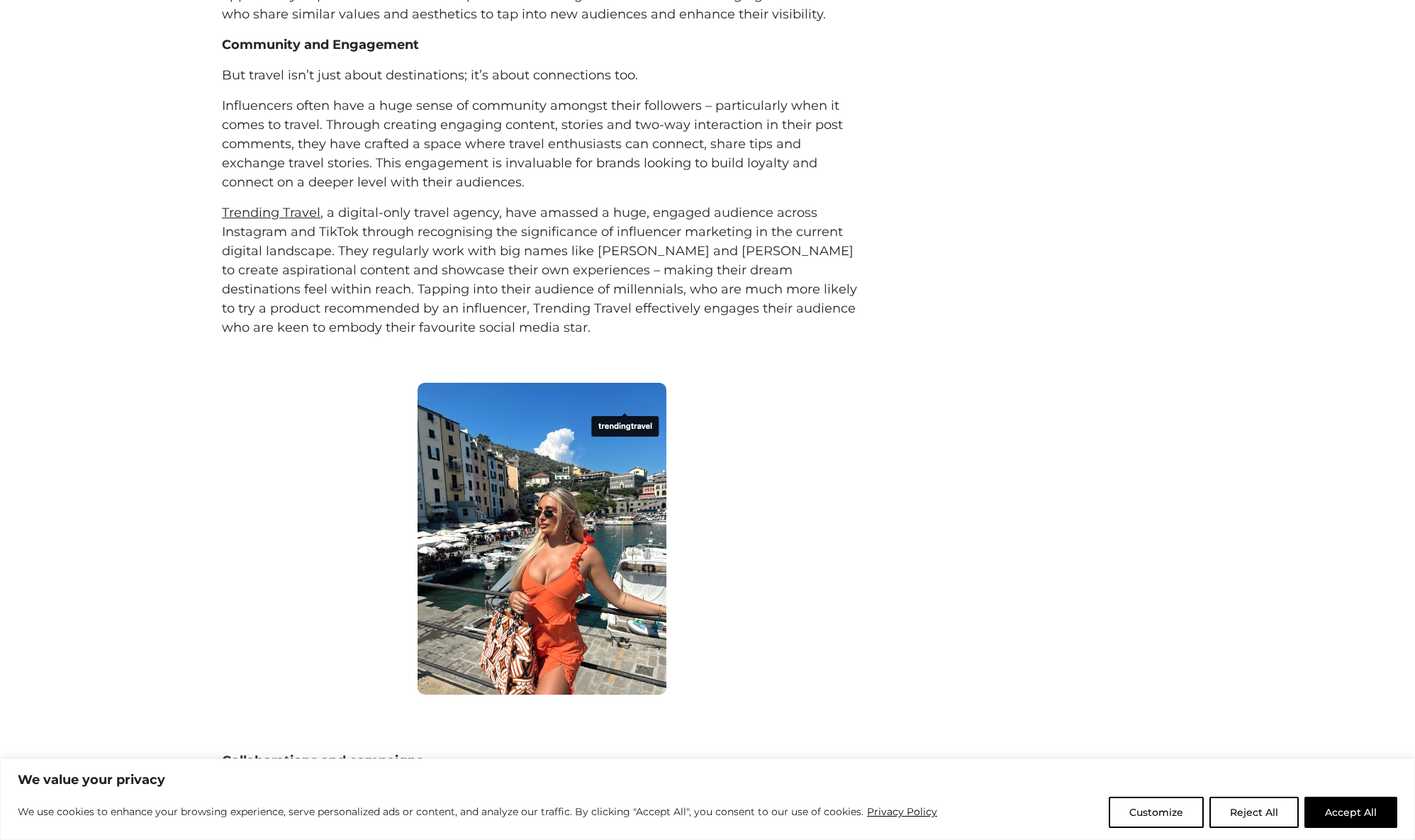
scroll to position [1875, 0]
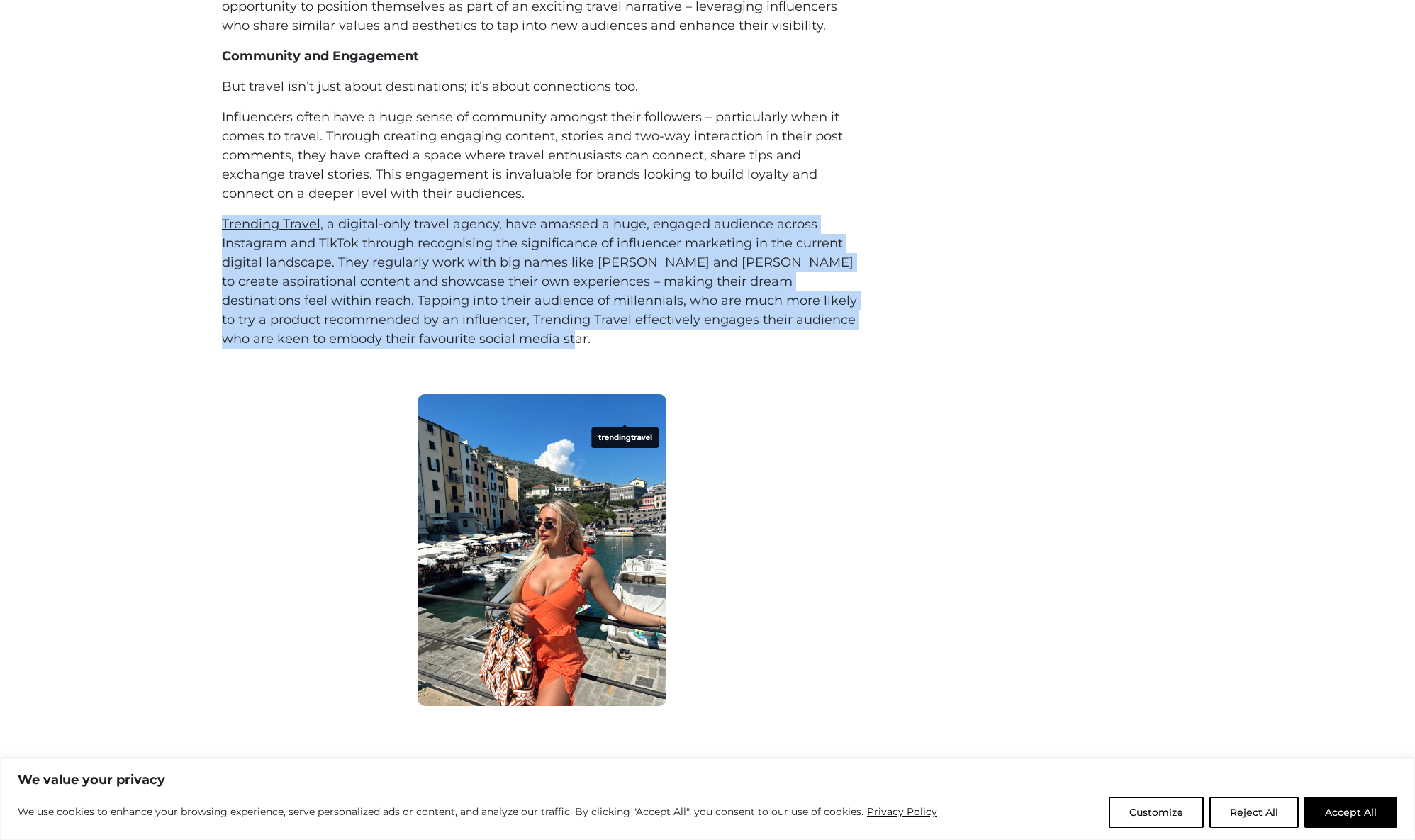
drag, startPoint x: 199, startPoint y: 224, endPoint x: 519, endPoint y: 338, distance: 339.7
click at [519, 338] on div "This kind of curated content not only offers inspiration for travellers, but al…" at bounding box center [708, 163] width 1415 height 371
copy p "Trending Travel , a digital-only travel agency, have amassed a huge, engaged au…"
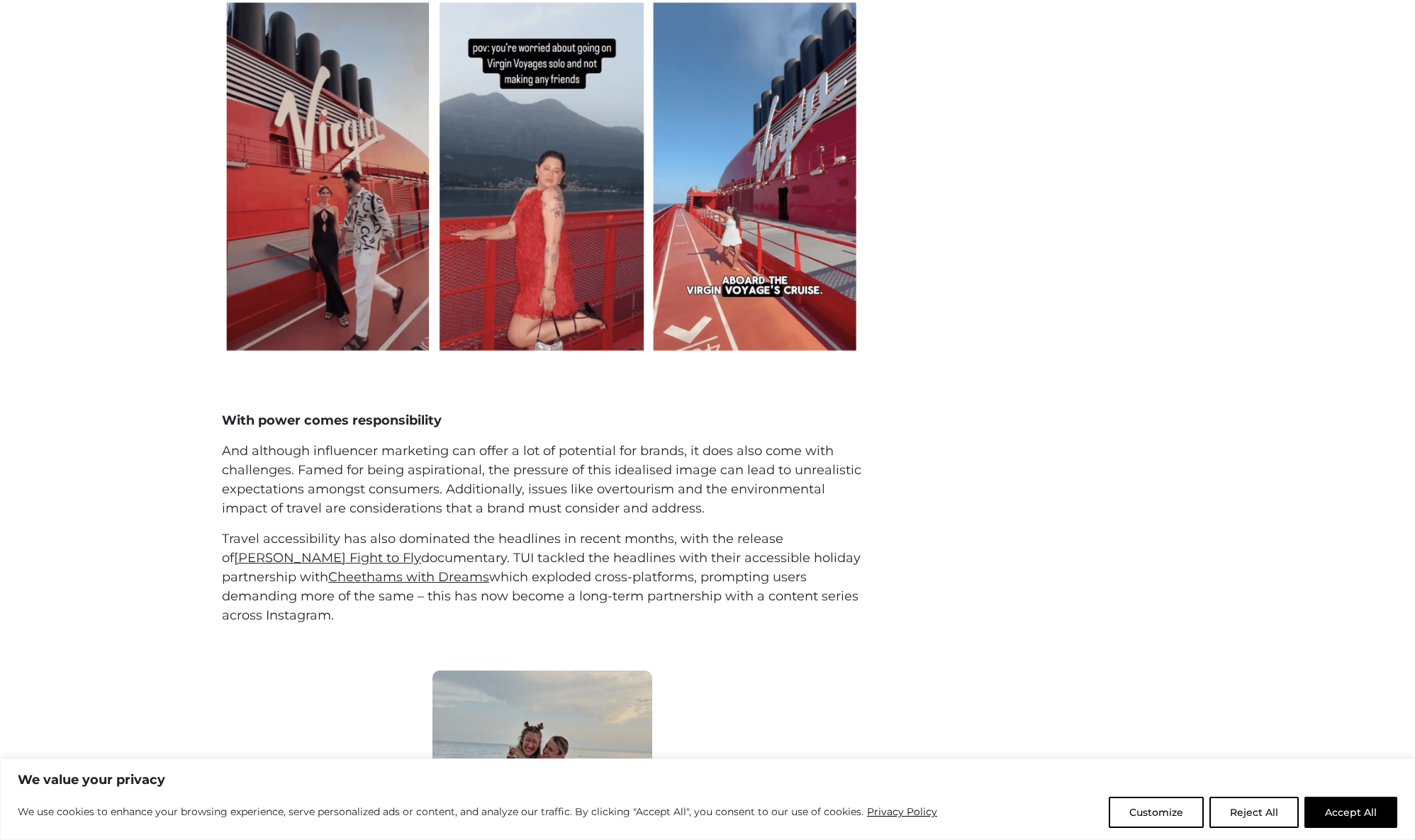
scroll to position [3019, 0]
click at [505, 502] on p "And although influencer marketing can offer a lot of potential for brands, it d…" at bounding box center [541, 479] width 640 height 76
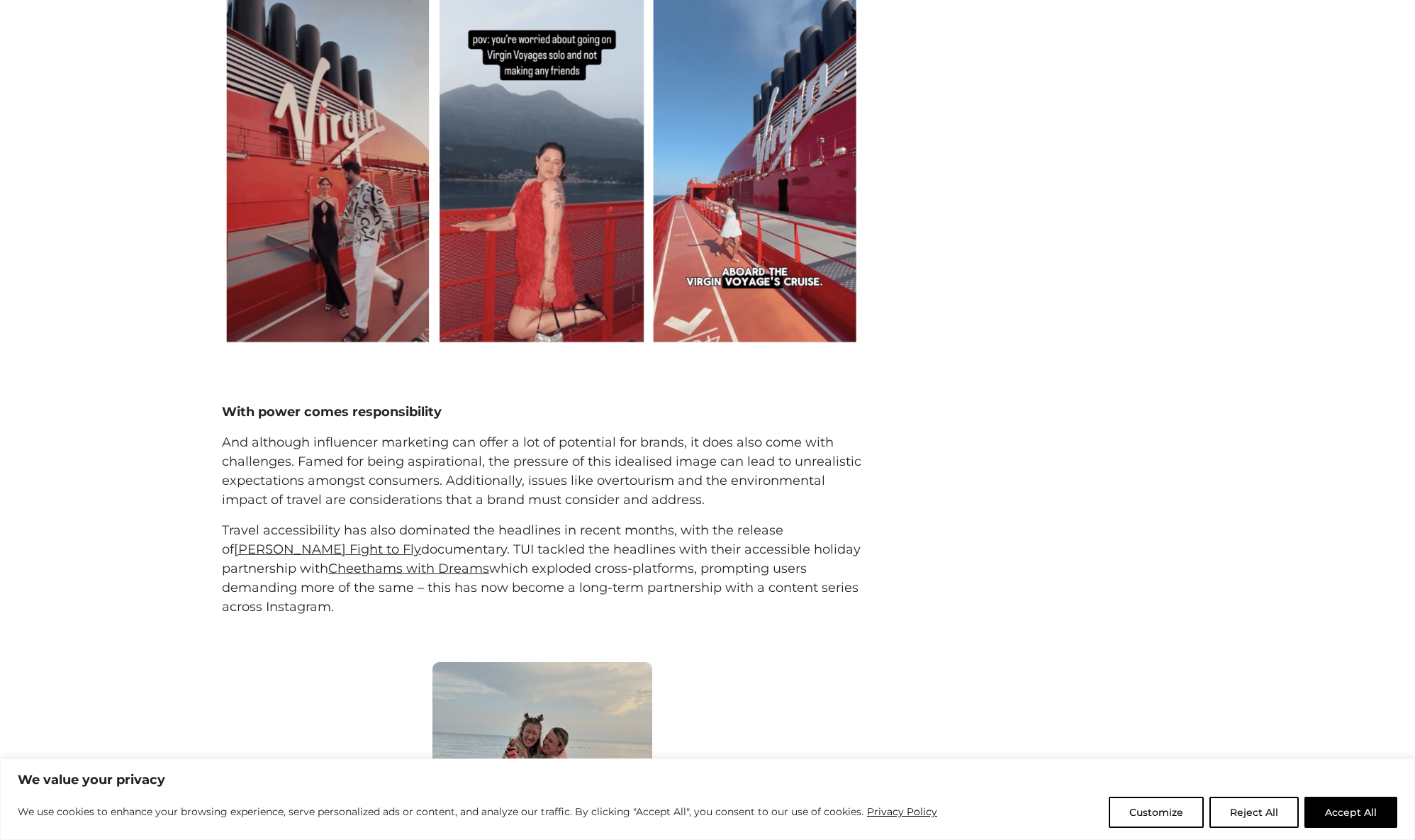
scroll to position [3027, 0]
click at [680, 563] on p "Travel accessibility has also dominated the headlines in recent months, with th…" at bounding box center [541, 568] width 640 height 96
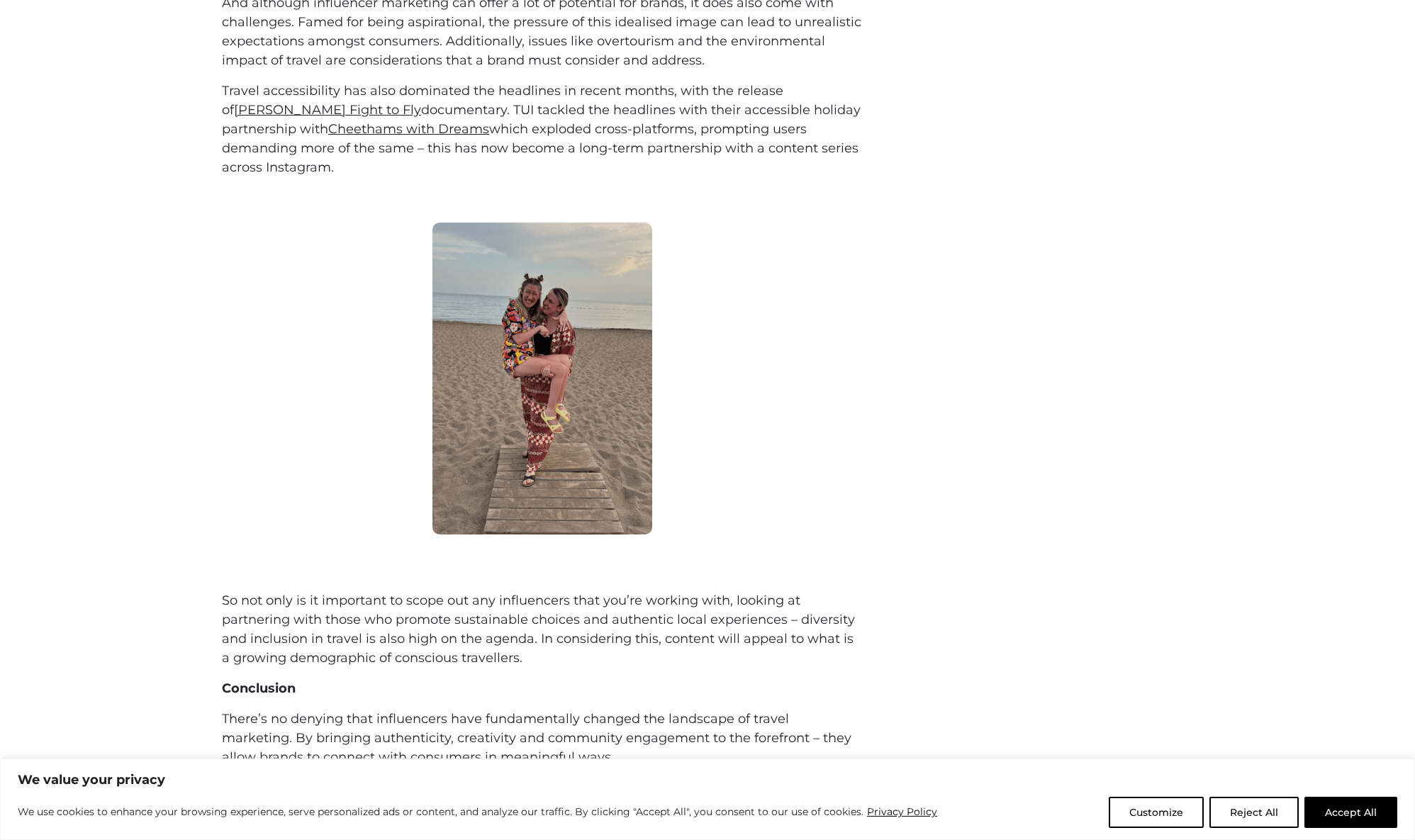
scroll to position [3469, 0]
click at [461, 128] on link "Cheethams with Dreams" at bounding box center [409, 127] width 161 height 16
